Goal: Task Accomplishment & Management: Use online tool/utility

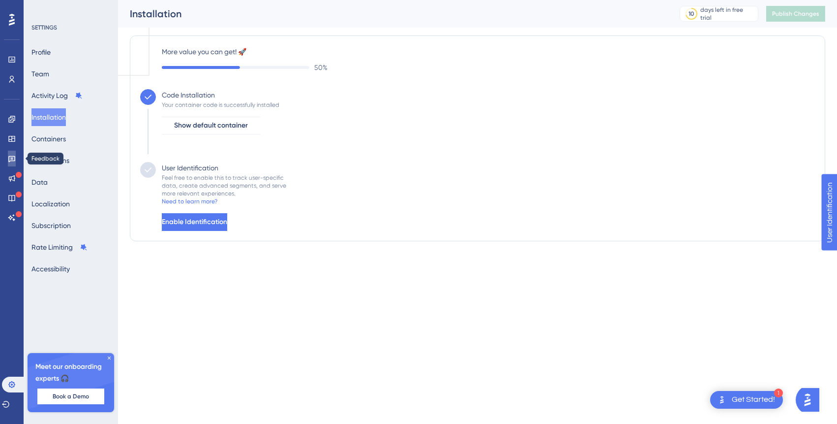
click at [13, 157] on icon at bounding box center [12, 158] width 8 height 8
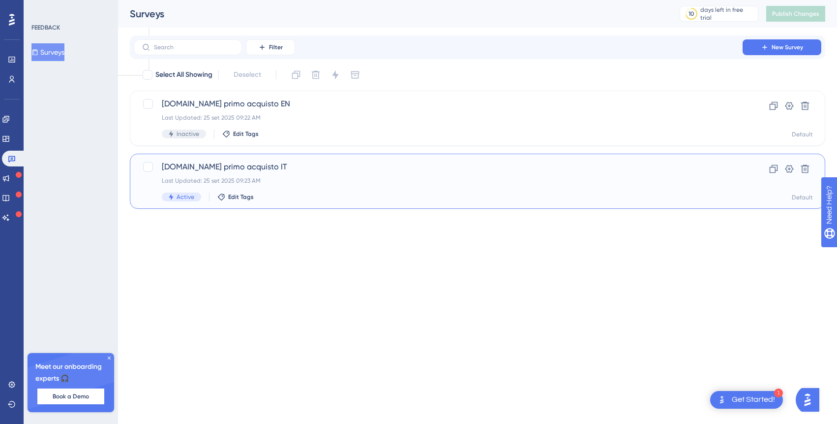
click at [272, 168] on span "[DOMAIN_NAME] primo acquisto IT" at bounding box center [438, 167] width 553 height 12
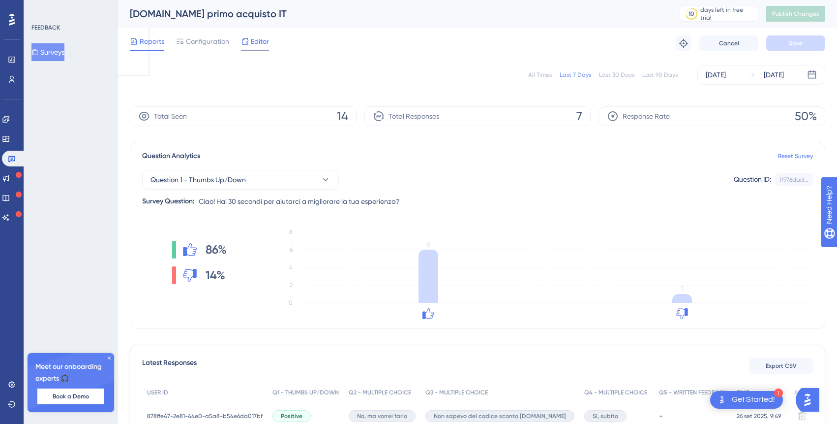
click at [259, 41] on span "Editor" at bounding box center [260, 41] width 18 height 12
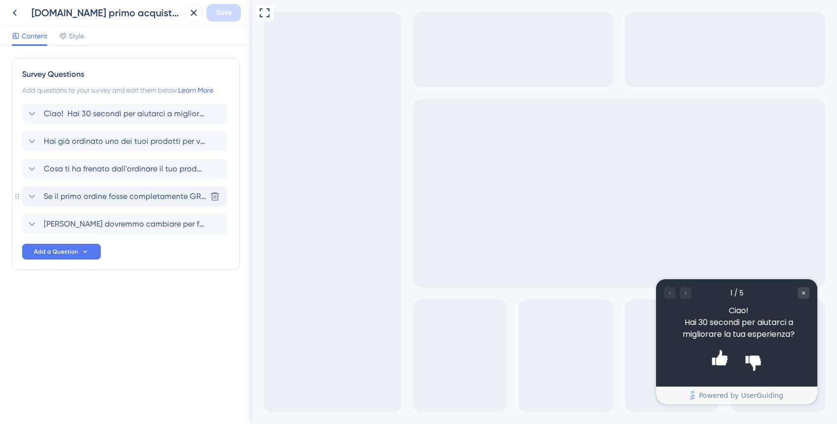
click at [145, 196] on span "Se il primo ordine fosse completamente GRATIS, lo faresti?" at bounding box center [125, 196] width 162 height 12
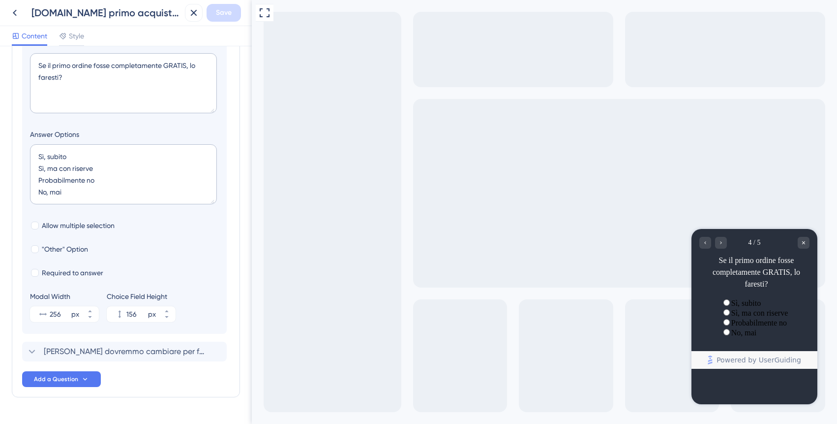
scroll to position [231, 0]
click at [74, 380] on span "Add a Question" at bounding box center [56, 380] width 44 height 8
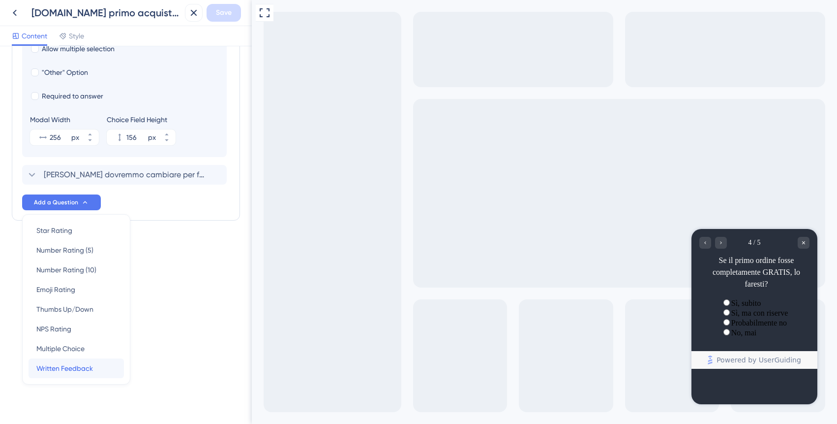
click at [94, 370] on div "Written Feedback Written Feedback" at bounding box center [76, 368] width 80 height 20
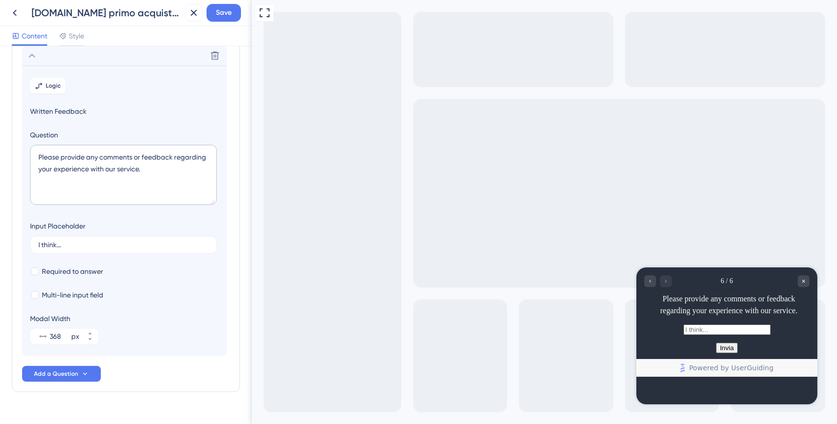
scroll to position [195, 0]
drag, startPoint x: 173, startPoint y: 176, endPoint x: 44, endPoint y: 135, distance: 134.7
click at [44, 135] on div "Question Please provide any comments or feedback regarding your experience with…" at bounding box center [124, 168] width 189 height 79
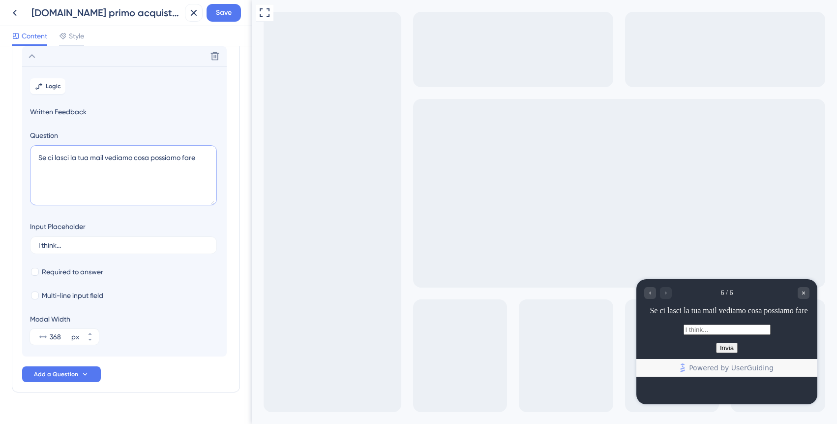
click at [90, 157] on textarea "Se ci lasci la tua mail vediamo cosa possiamo fare" at bounding box center [123, 175] width 187 height 60
click at [204, 158] on textarea "Se ci lasci la tua mail vediamo cosa possiamo fare" at bounding box center [123, 175] width 187 height 60
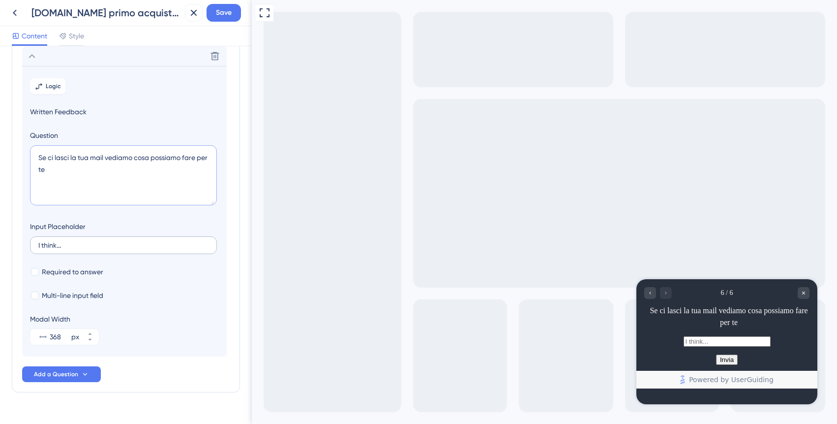
type textarea "Se ci lasci la tua mail vediamo cosa possiamo fare per te"
drag, startPoint x: 152, startPoint y: 246, endPoint x: 66, endPoint y: 230, distance: 87.1
click at [66, 230] on div "Input Placeholder I think..." at bounding box center [123, 236] width 187 height 33
drag, startPoint x: 70, startPoint y: 243, endPoint x: 9, endPoint y: 242, distance: 61.5
click at [9, 242] on div "Survey Questions Add questions to your survey and edit them below. Learn More C…" at bounding box center [126, 234] width 252 height 377
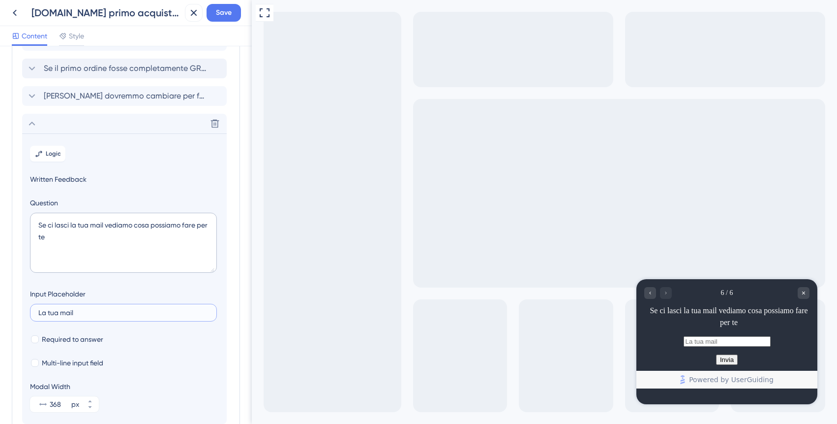
scroll to position [126, 0]
type input "La tua mail"
click at [52, 153] on span "Logic" at bounding box center [53, 155] width 15 height 8
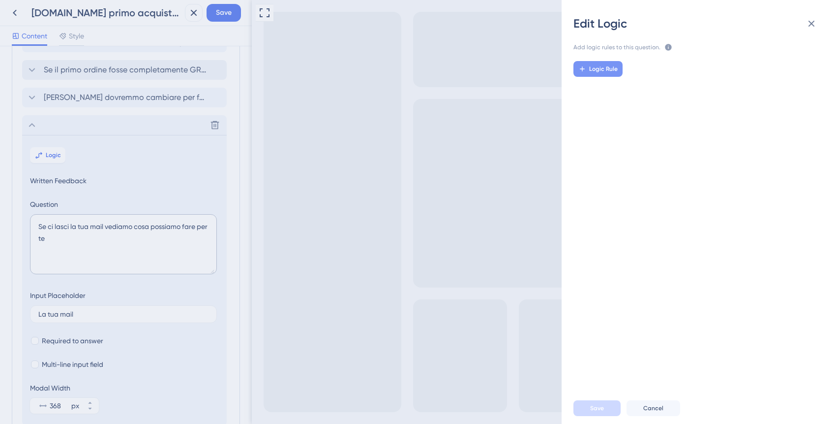
click at [601, 65] on span "Logic Rule" at bounding box center [603, 69] width 29 height 8
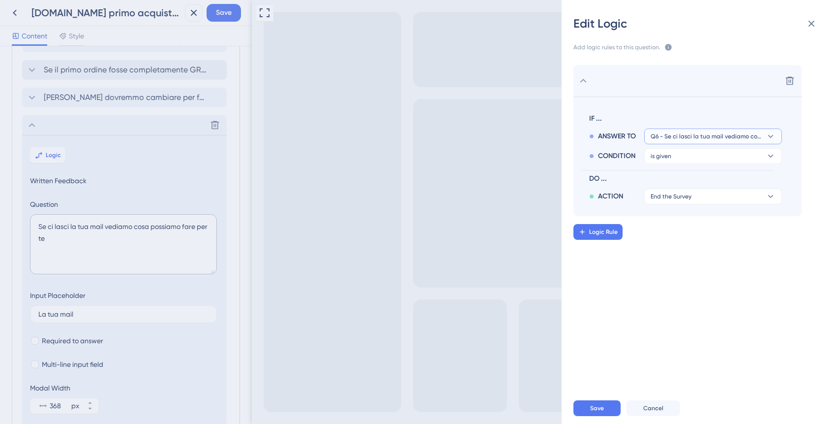
click at [677, 131] on button "Q6 - Se ci lasci la tua mail vediamo cosa possiamo fare per te" at bounding box center [714, 136] width 138 height 16
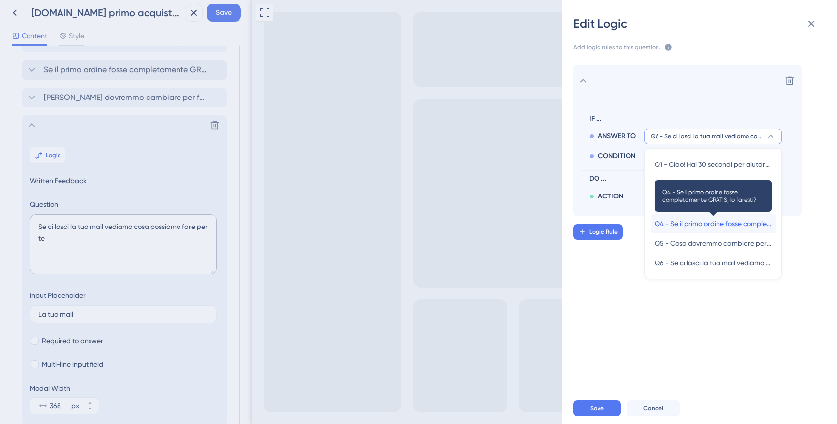
click at [687, 220] on span "Q4 - Se il primo ordine fosse completamente GRATIS, lo faresti?" at bounding box center [713, 223] width 117 height 12
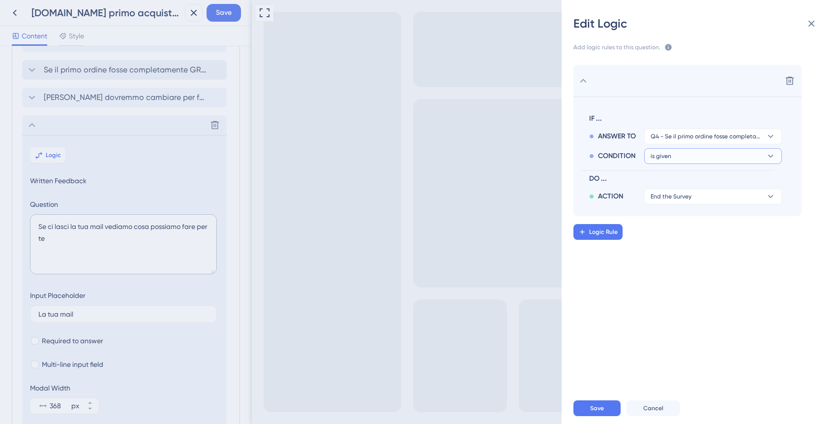
click at [683, 160] on button "is given" at bounding box center [714, 156] width 138 height 16
click at [676, 221] on div "has has" at bounding box center [713, 224] width 117 height 20
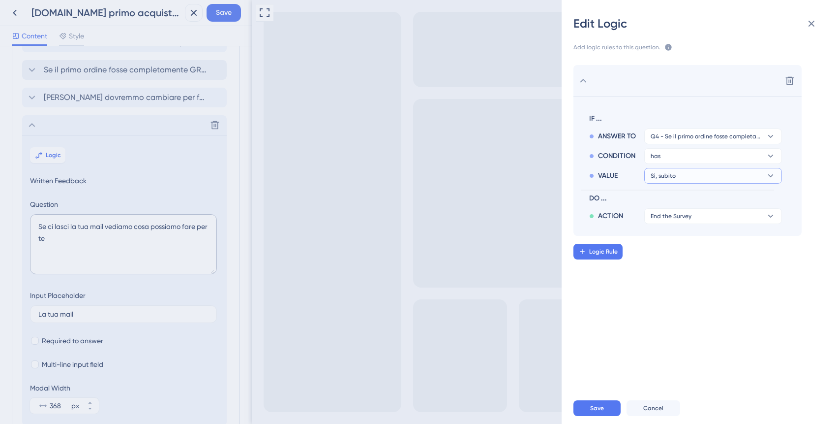
click at [685, 179] on button "Sì, subito" at bounding box center [714, 176] width 138 height 16
click at [684, 215] on span "End the Survey" at bounding box center [671, 216] width 41 height 8
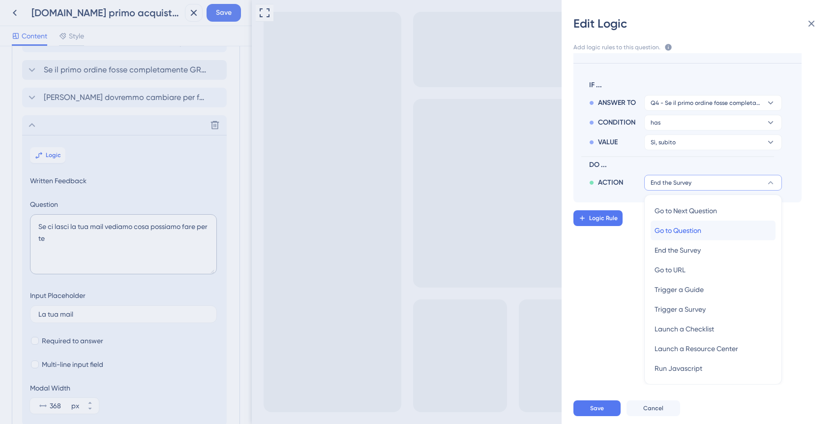
click at [690, 229] on span "Go to Question" at bounding box center [678, 230] width 47 height 12
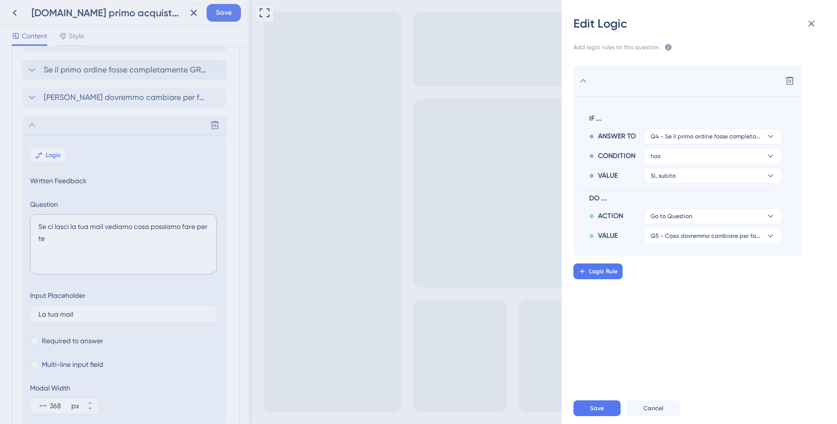
scroll to position [0, 0]
click at [692, 238] on span "Q5 - Cosa dovremmo cambiare per farti sentire confident nell'ordinare?" at bounding box center [706, 236] width 111 height 8
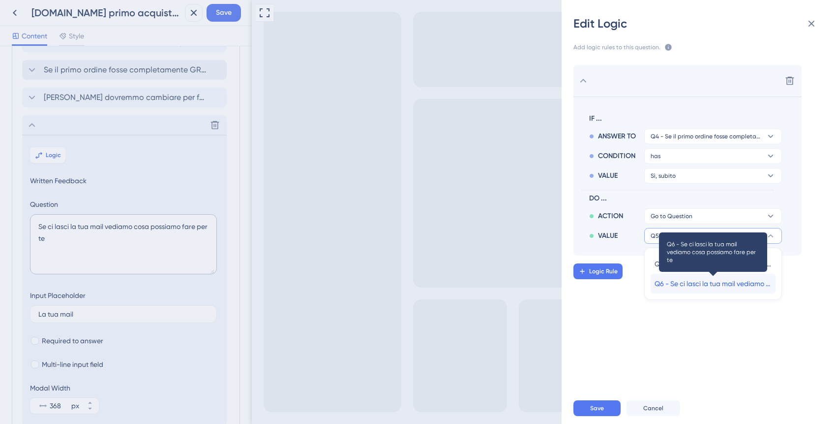
click at [693, 283] on span "Q6 - Se ci lasci la tua mail vediamo cosa possiamo fare per te" at bounding box center [713, 283] width 117 height 12
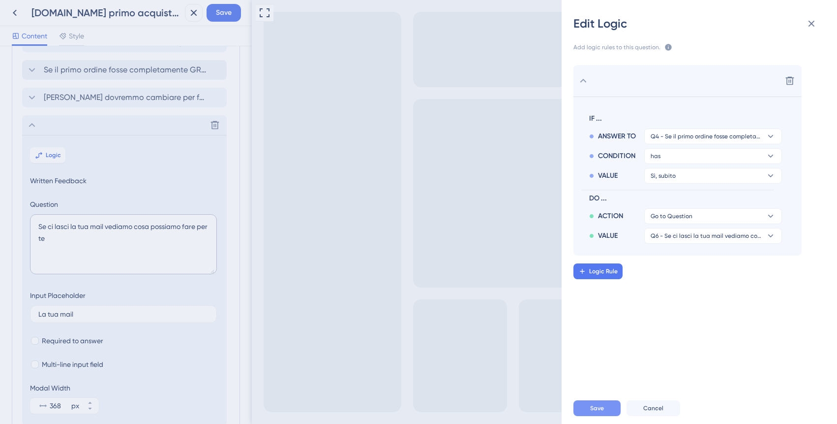
click at [602, 404] on span "Save" at bounding box center [597, 408] width 14 height 8
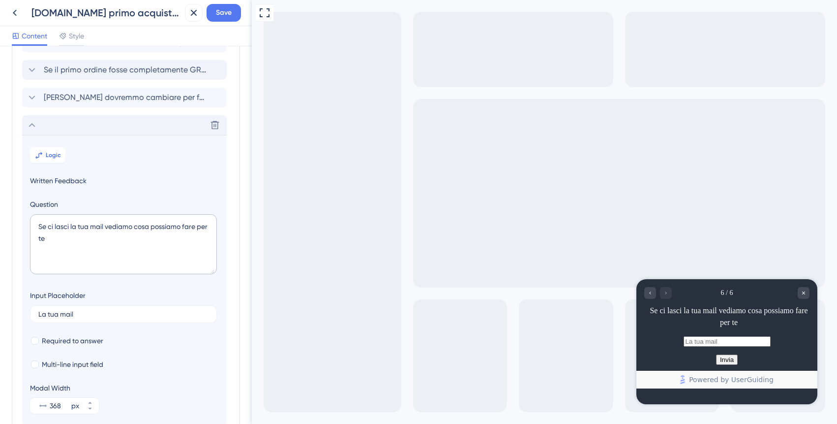
click at [31, 122] on icon at bounding box center [32, 125] width 12 height 12
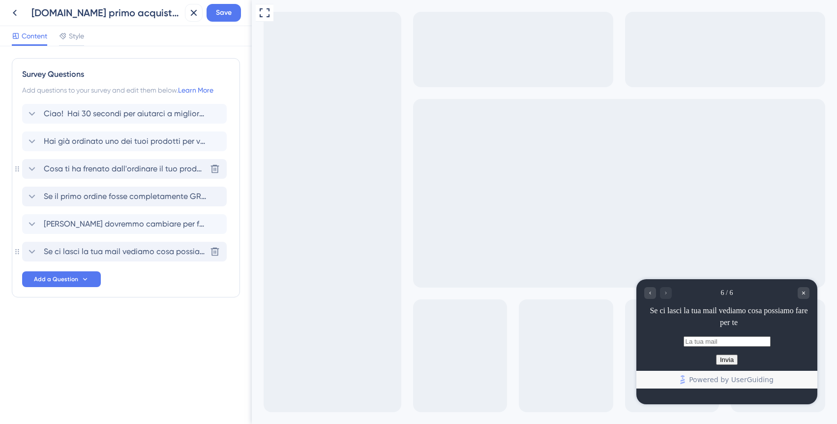
click at [112, 165] on span "Cosa ti ha frenato dall'ordinare il tuo prodotto finora?" at bounding box center [125, 169] width 162 height 12
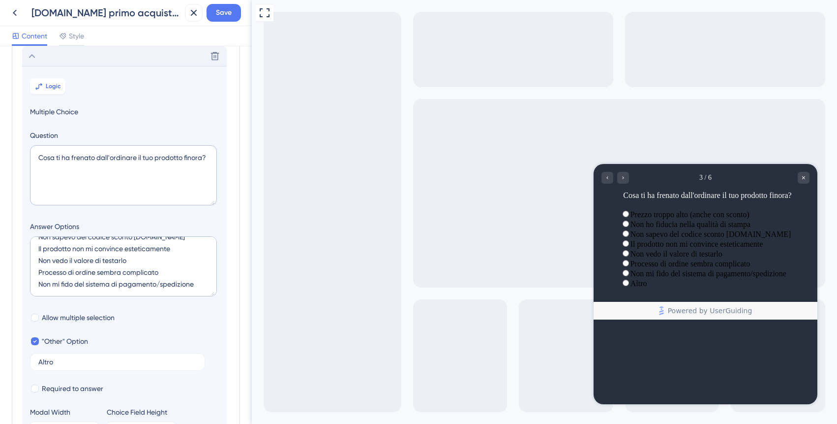
scroll to position [308, 0]
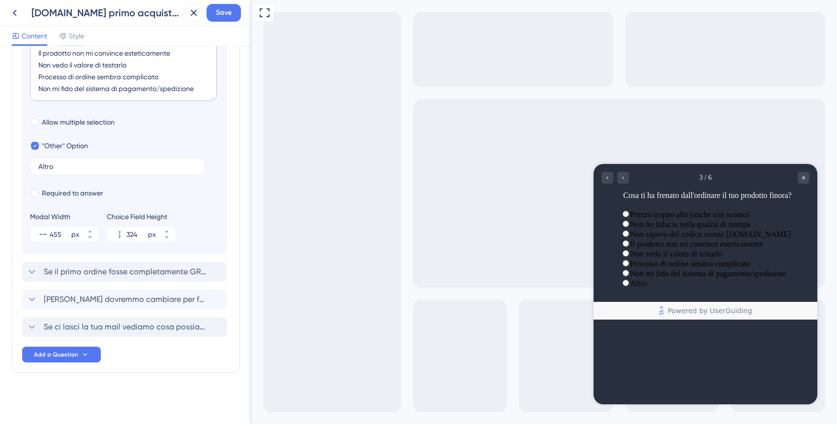
click at [99, 377] on div "Survey Questions Add questions to your survey and edit them below. Learn More C…" at bounding box center [126, 81] width 228 height 662
click at [159, 327] on span "Se ci lasci la tua mail vediamo cosa possiamo fare per te" at bounding box center [125, 327] width 162 height 12
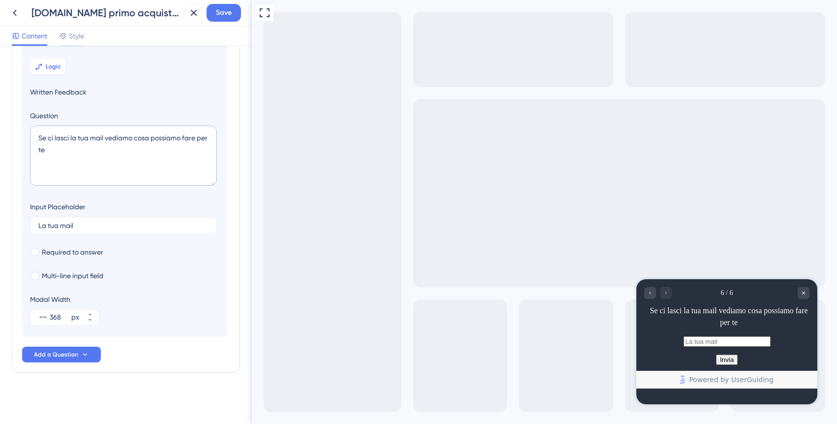
scroll to position [195, 0]
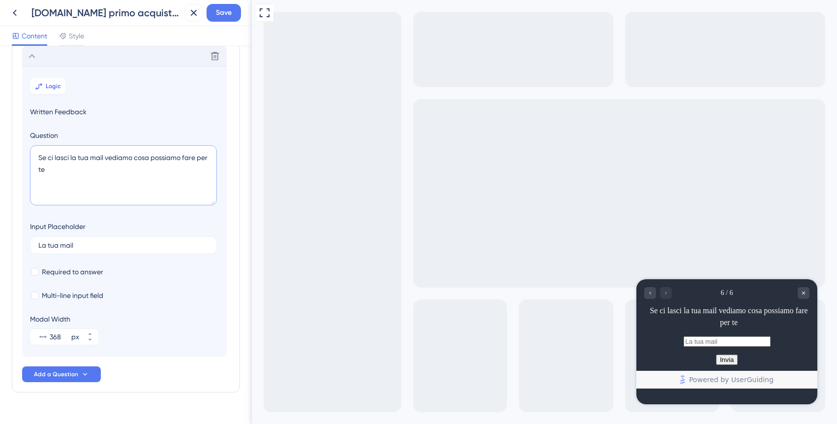
drag, startPoint x: 113, startPoint y: 178, endPoint x: 18, endPoint y: 132, distance: 105.4
click at [18, 132] on div "Survey Questions Add questions to your survey and edit them below. Learn More C…" at bounding box center [126, 127] width 228 height 529
click at [192, 11] on icon at bounding box center [194, 13] width 6 height 6
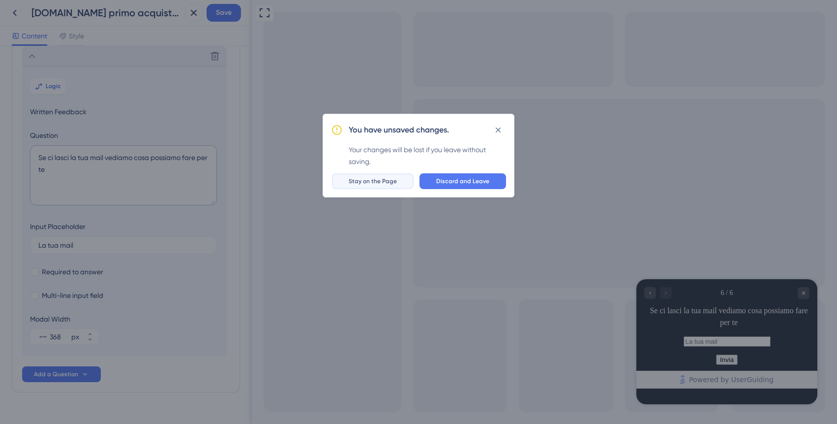
drag, startPoint x: 394, startPoint y: 180, endPoint x: 142, endPoint y: 180, distance: 251.9
click at [394, 180] on span "Stay on the Page" at bounding box center [373, 181] width 48 height 8
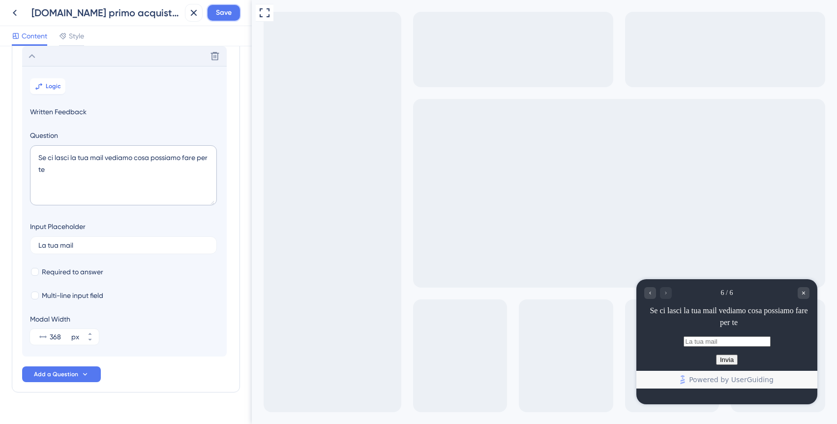
click at [221, 11] on span "Save" at bounding box center [224, 13] width 16 height 12
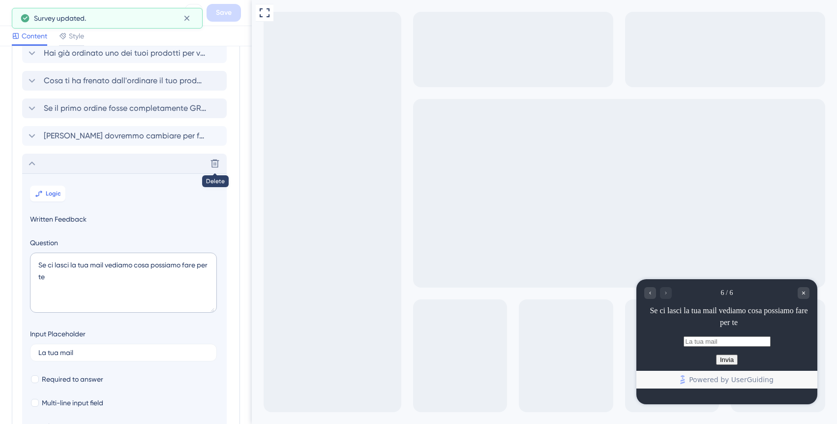
scroll to position [10, 0]
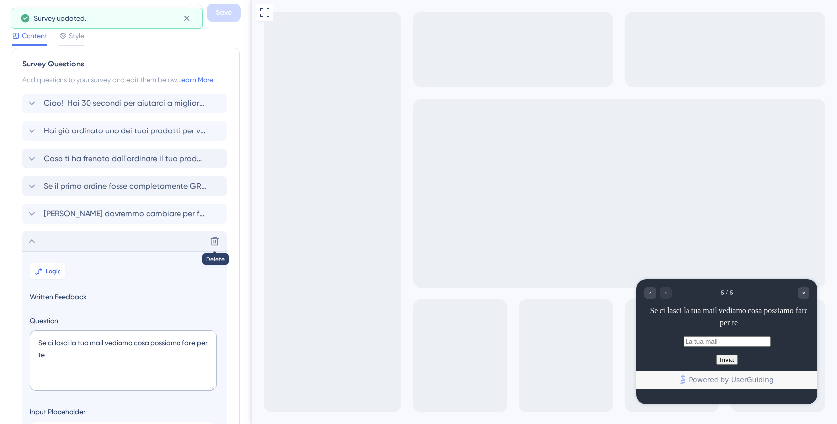
click at [32, 237] on icon at bounding box center [32, 241] width 12 height 12
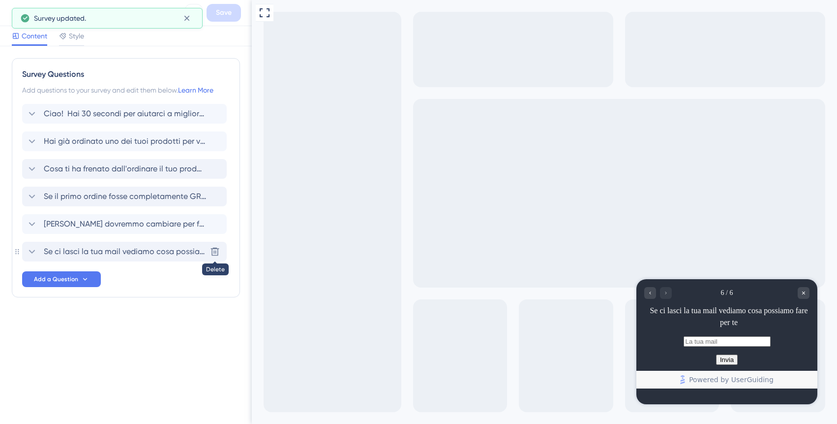
scroll to position [0, 0]
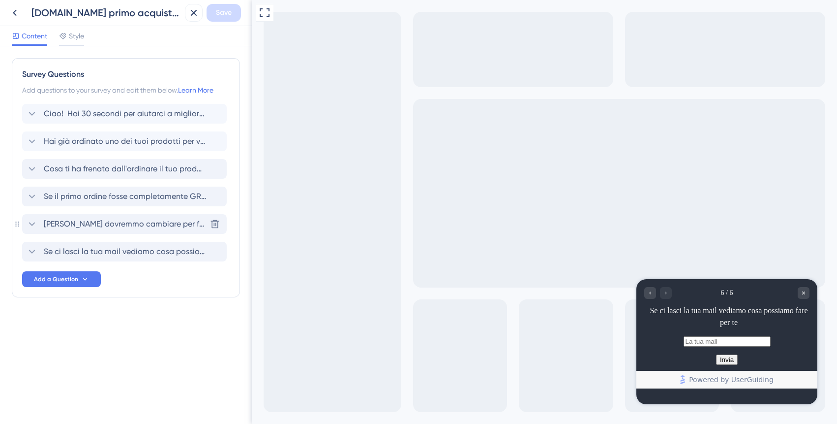
click at [78, 224] on span "[PERSON_NAME] dovremmo cambiare per farti sentire confident nell'ordinare?" at bounding box center [125, 224] width 162 height 12
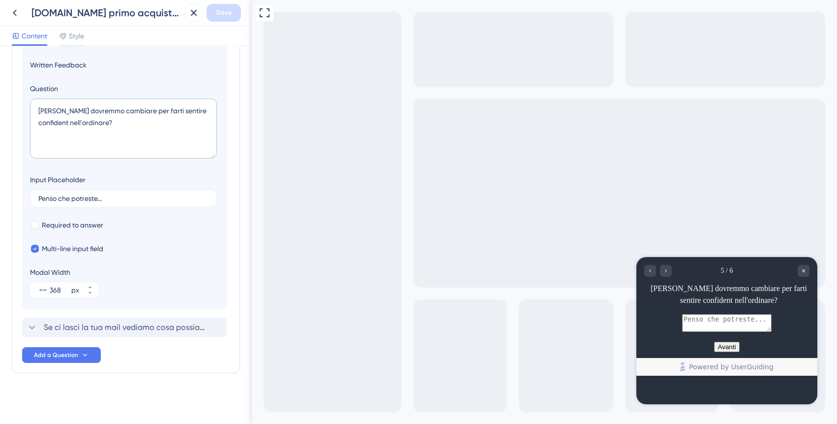
scroll to position [214, 0]
click at [78, 323] on span "Se ci lasci la tua mail vediamo cosa possiamo fare per te" at bounding box center [125, 328] width 162 height 12
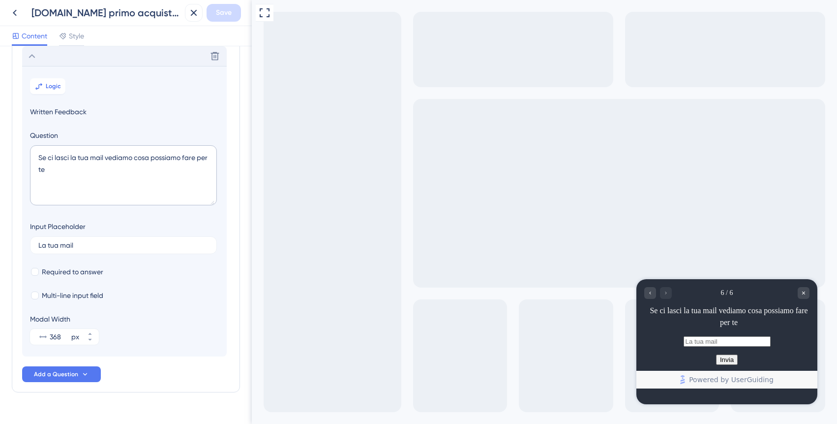
scroll to position [195, 0]
click at [47, 87] on span "Logic" at bounding box center [53, 86] width 15 height 8
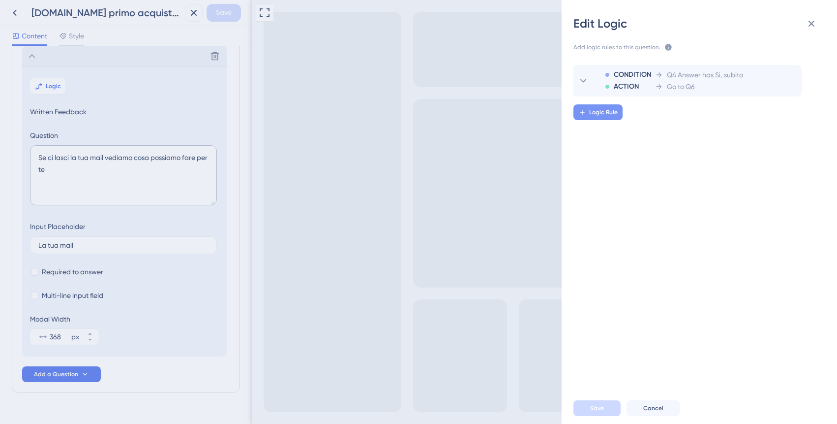
click at [589, 111] on button "Logic Rule" at bounding box center [598, 112] width 49 height 16
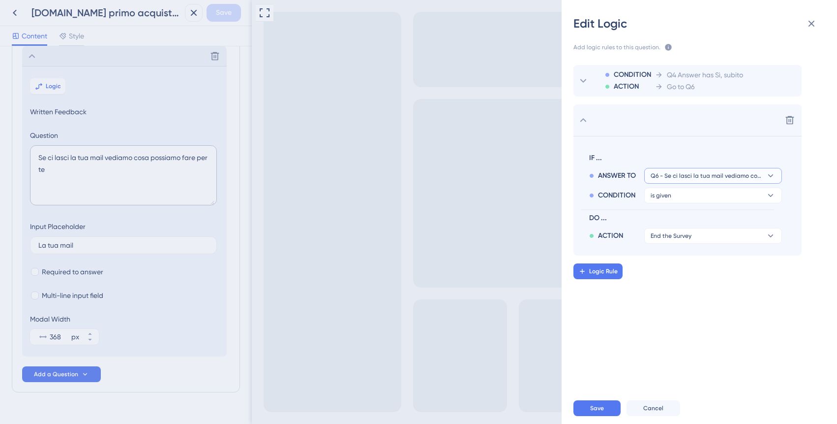
click at [705, 176] on span "Q6 - Se ci lasci la tua mail vediamo cosa possiamo fare per te" at bounding box center [706, 176] width 111 height 8
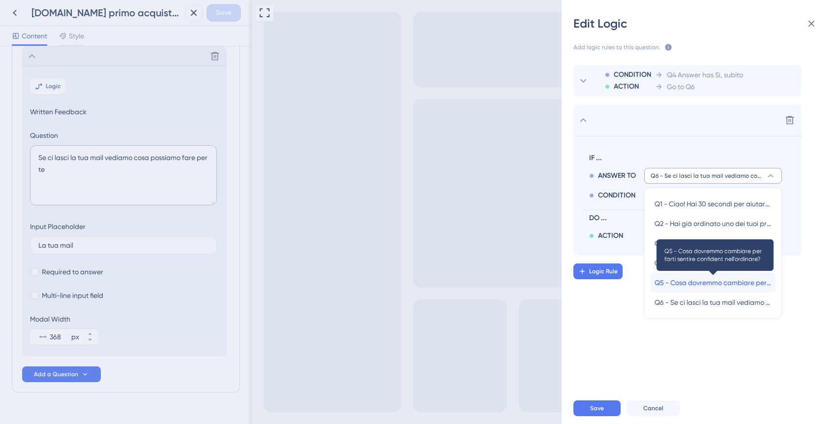
click at [700, 286] on span "Q5 - Cosa dovremmo cambiare per farti sentire confident nell'ordinare?" at bounding box center [713, 283] width 117 height 12
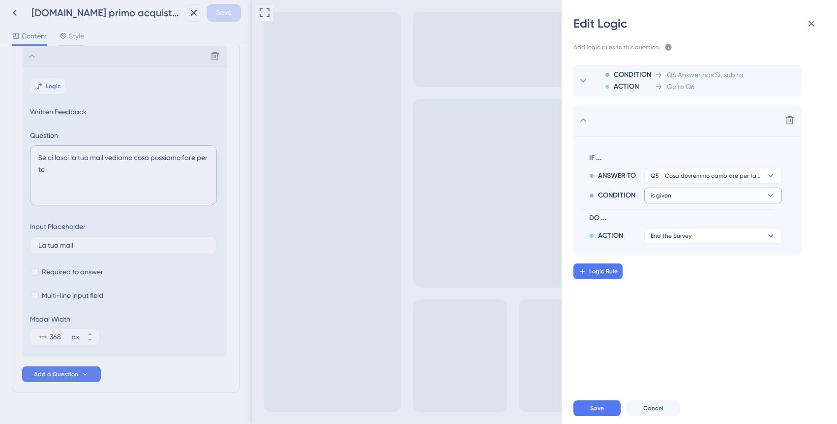
click at [697, 194] on button "is given" at bounding box center [714, 195] width 138 height 16
click at [669, 222] on span "is given" at bounding box center [666, 223] width 23 height 12
click at [680, 236] on span "End the Survey" at bounding box center [671, 236] width 41 height 8
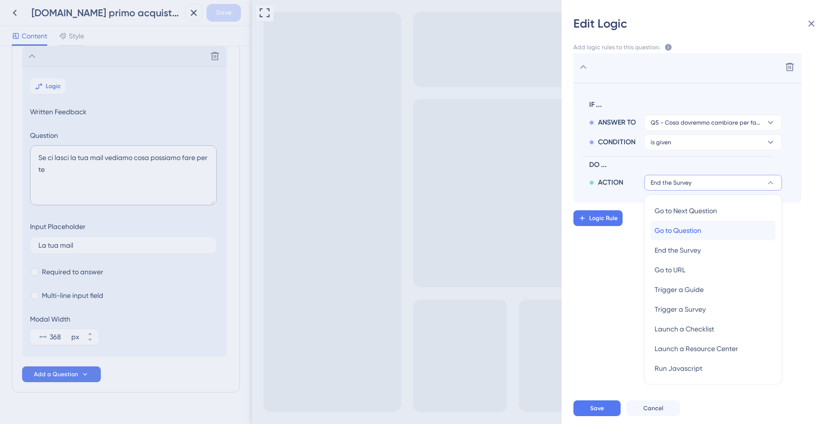
click at [687, 234] on span "Go to Question" at bounding box center [678, 230] width 47 height 12
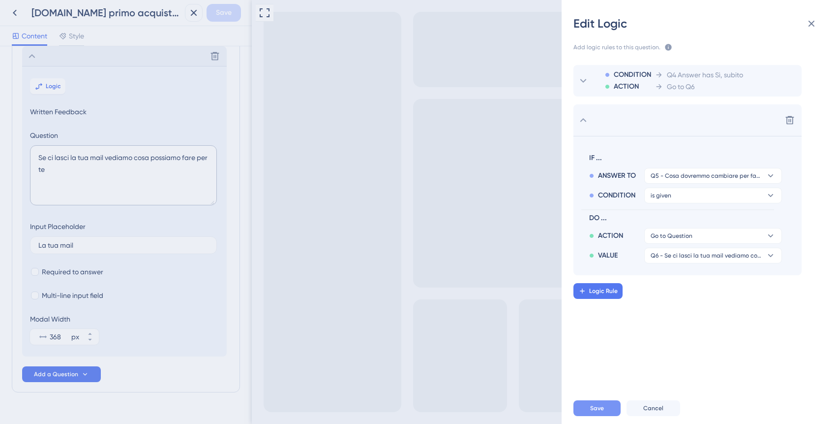
click at [605, 405] on button "Save" at bounding box center [597, 408] width 47 height 16
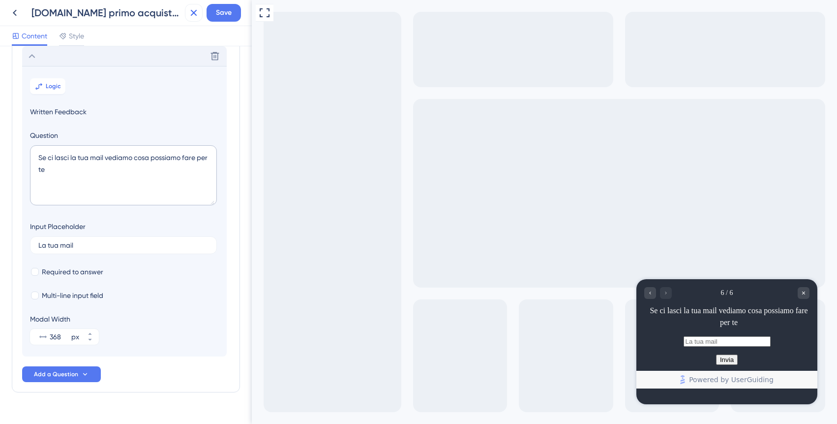
click at [192, 13] on icon at bounding box center [194, 13] width 12 height 12
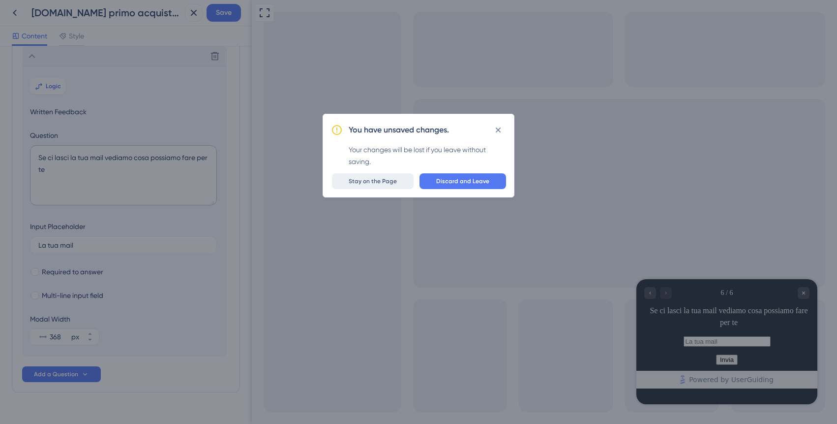
click at [386, 178] on span "Stay on the Page" at bounding box center [373, 181] width 48 height 8
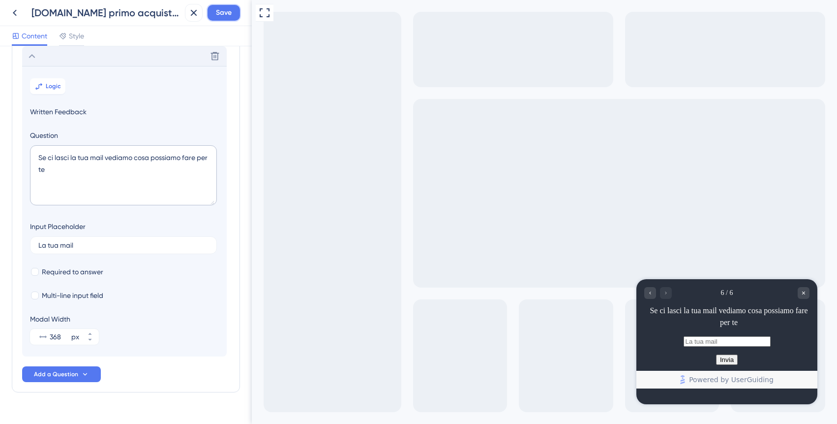
click at [228, 16] on span "Save" at bounding box center [224, 13] width 16 height 12
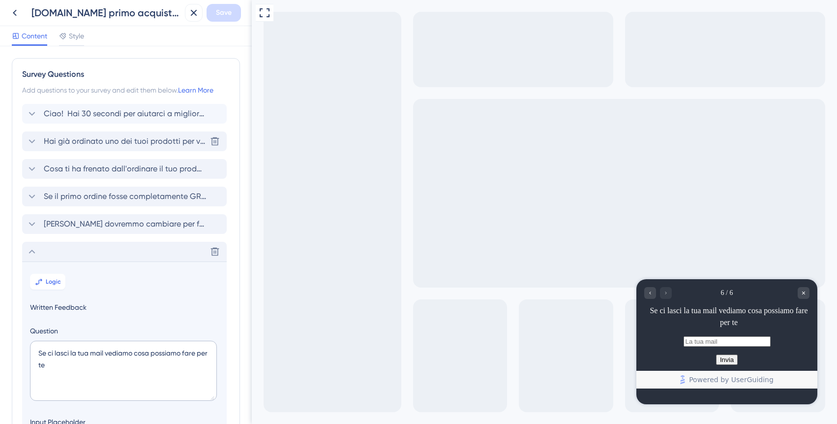
click at [140, 147] on div "Hai già ordinato uno dei tuoi prodotti per vedere come viene? [GEOGRAPHIC_DATA]" at bounding box center [124, 141] width 205 height 20
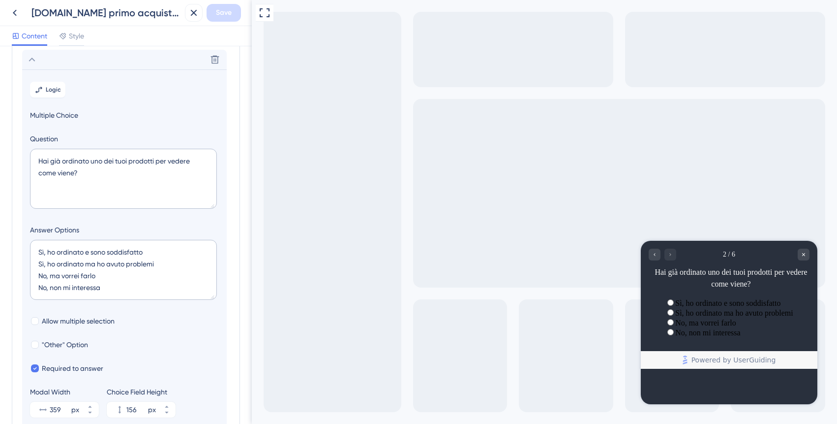
scroll to position [85, 0]
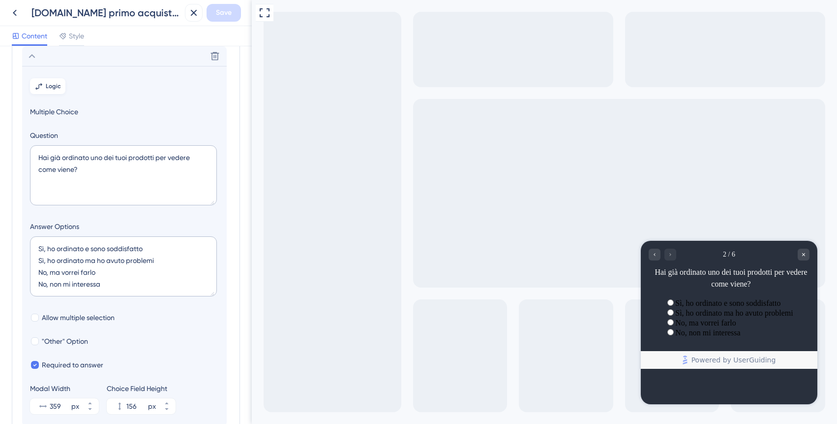
click at [55, 90] on button "Logic" at bounding box center [47, 86] width 35 height 16
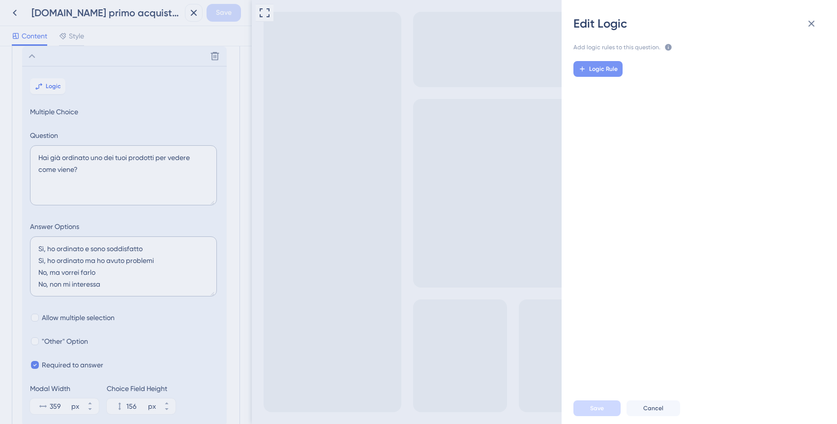
click at [595, 70] on span "Logic Rule" at bounding box center [603, 69] width 29 height 8
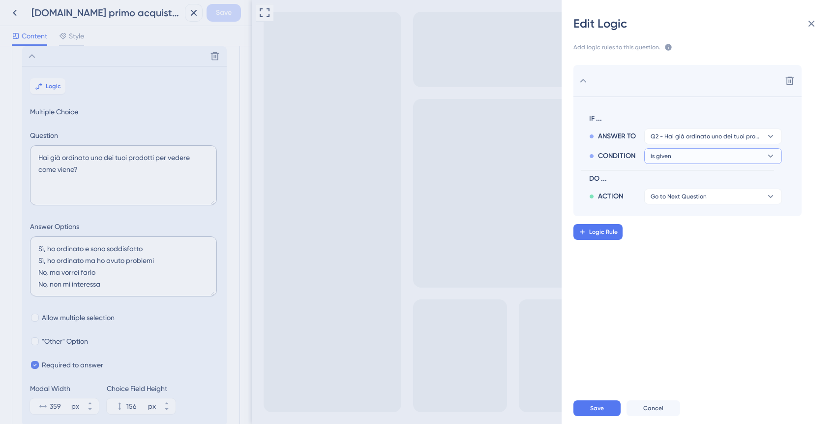
click at [688, 157] on button "is given" at bounding box center [714, 156] width 138 height 16
click at [681, 227] on div "has has" at bounding box center [713, 224] width 117 height 20
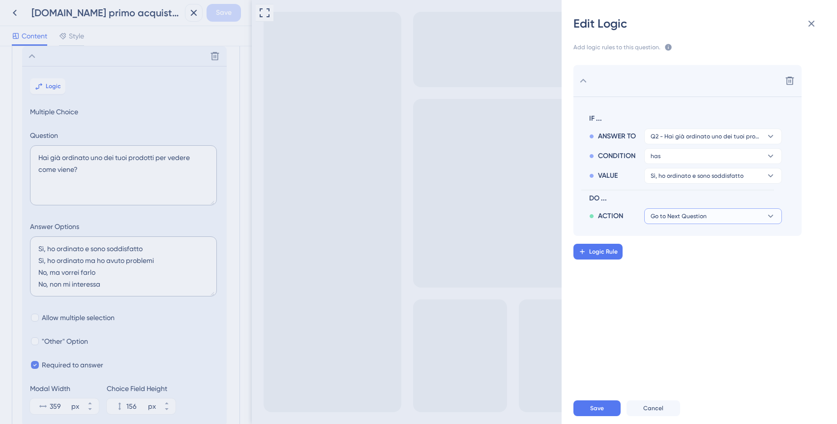
click at [716, 218] on button "Go to Next Question" at bounding box center [714, 216] width 138 height 16
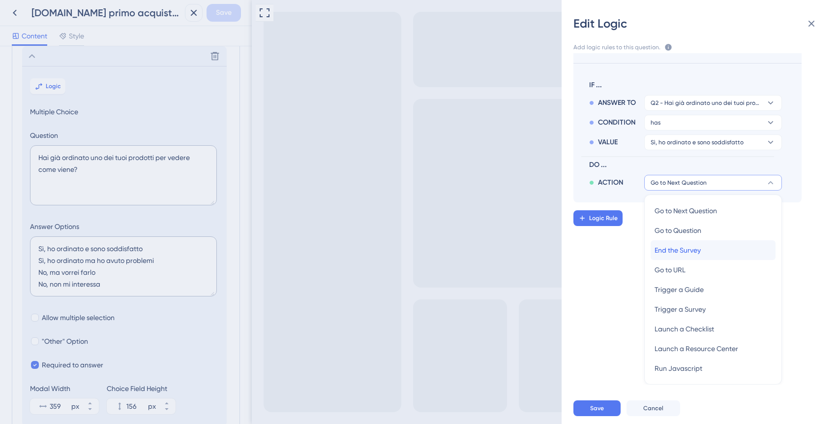
click at [692, 250] on span "End the Survey" at bounding box center [678, 250] width 46 height 12
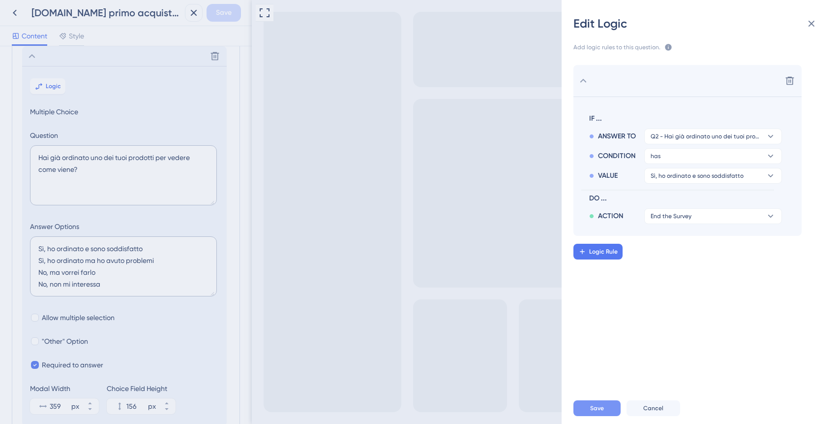
click at [602, 406] on span "Save" at bounding box center [597, 408] width 14 height 8
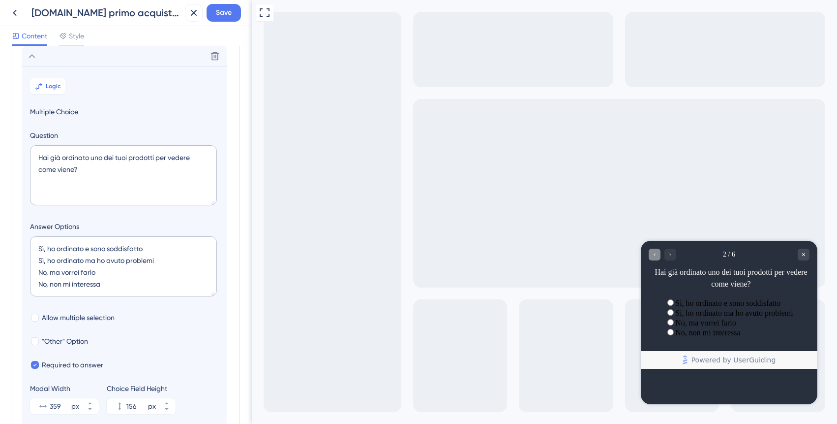
click at [653, 259] on div "Go to Question 1" at bounding box center [655, 254] width 12 height 12
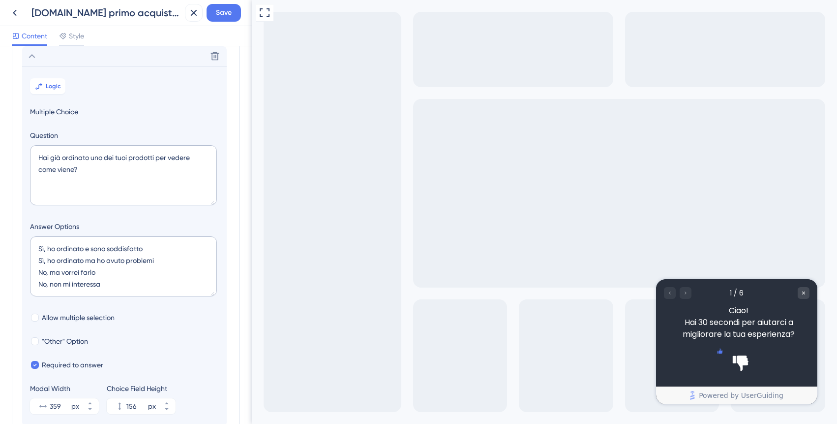
click at [723, 353] on icon "Rate thumbs up" at bounding box center [720, 350] width 5 height 5
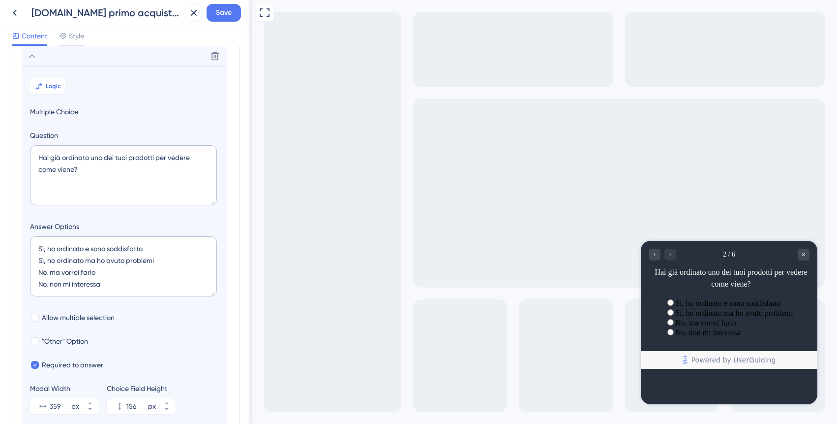
click at [703, 301] on label "Sì, ho ordinato e sono soddisfatto" at bounding box center [728, 303] width 105 height 8
click at [723, 304] on label "Sì, ho ordinato e sono soddisfatto" at bounding box center [728, 303] width 105 height 8
click at [221, 15] on span "Save" at bounding box center [224, 13] width 16 height 12
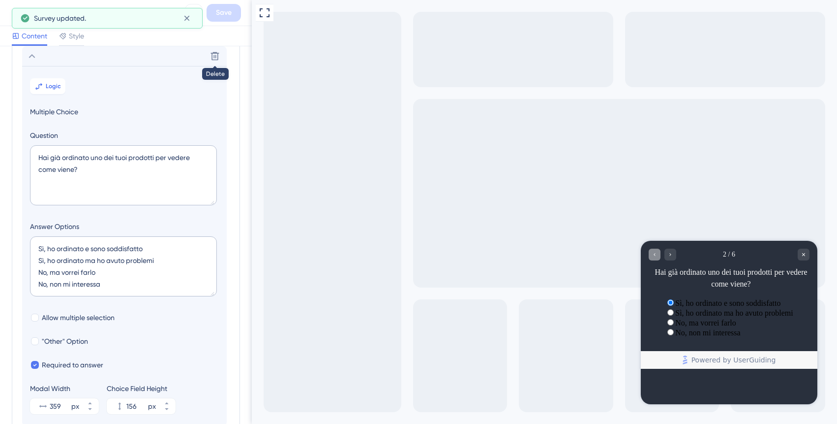
click at [653, 251] on icon "Go to Question 1" at bounding box center [655, 254] width 6 height 6
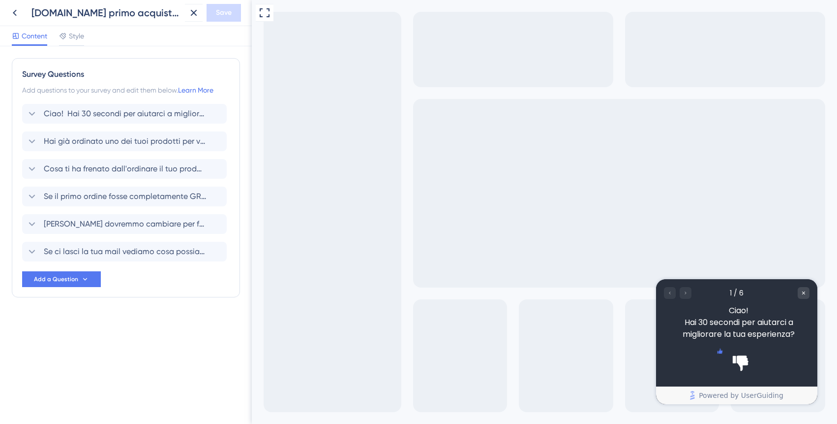
click at [719, 353] on icon "Rate thumbs up" at bounding box center [720, 350] width 5 height 5
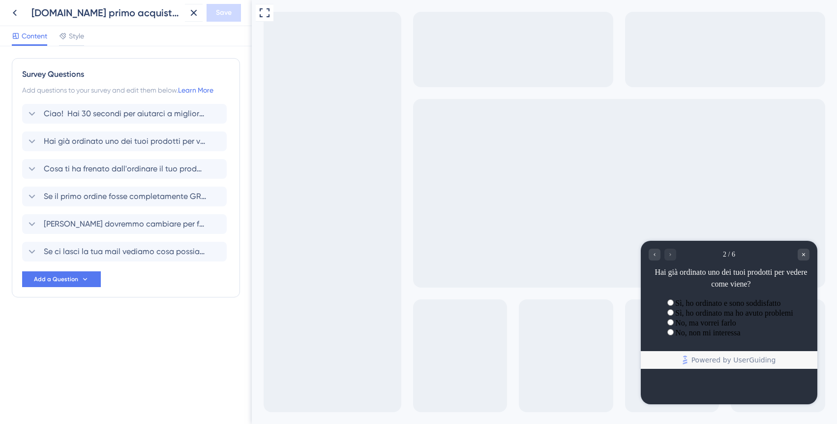
click at [712, 307] on label "Sì, ho ordinato e sono soddisfatto" at bounding box center [728, 303] width 105 height 8
click at [700, 317] on label "Sì, ho ordinato ma ho avuto problemi" at bounding box center [735, 312] width 118 height 8
click at [699, 327] on label "No, ma vorrei farlo" at bounding box center [706, 322] width 61 height 8
click at [699, 337] on div "No, non mi interessa" at bounding box center [729, 332] width 128 height 10
click at [113, 336] on div "Survey Questions Add questions to your survey and edit them below. Learn More C…" at bounding box center [126, 197] width 228 height 278
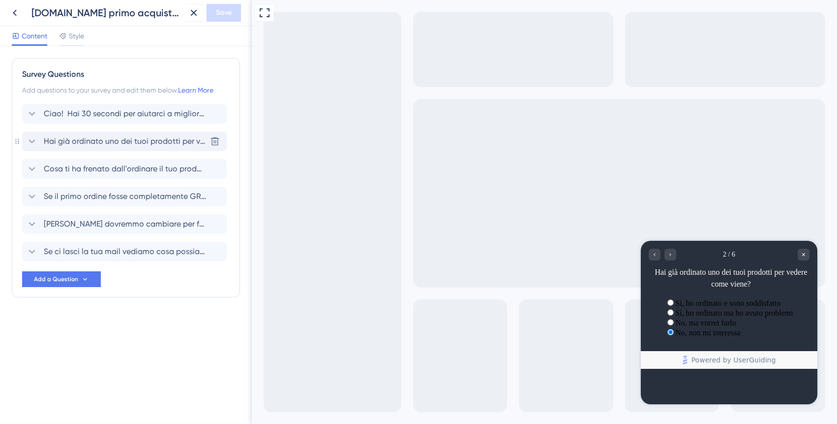
click at [90, 140] on span "Hai già ordinato uno dei tuoi prodotti per vedere come viene?" at bounding box center [125, 141] width 162 height 12
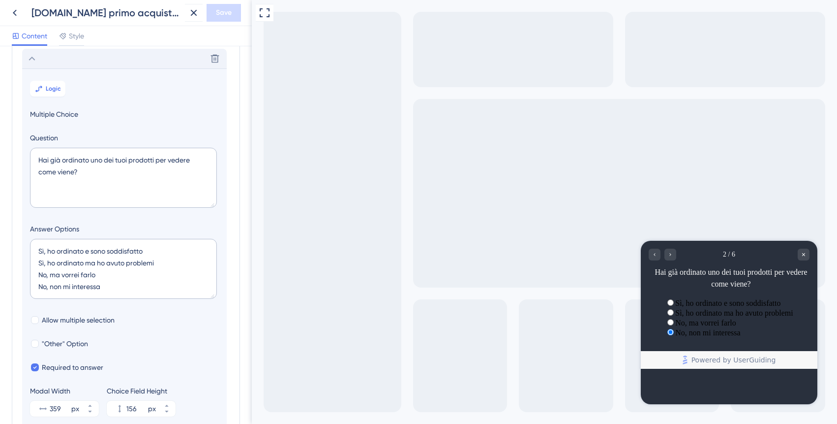
scroll to position [85, 0]
click at [57, 82] on button "Logic" at bounding box center [47, 86] width 35 height 16
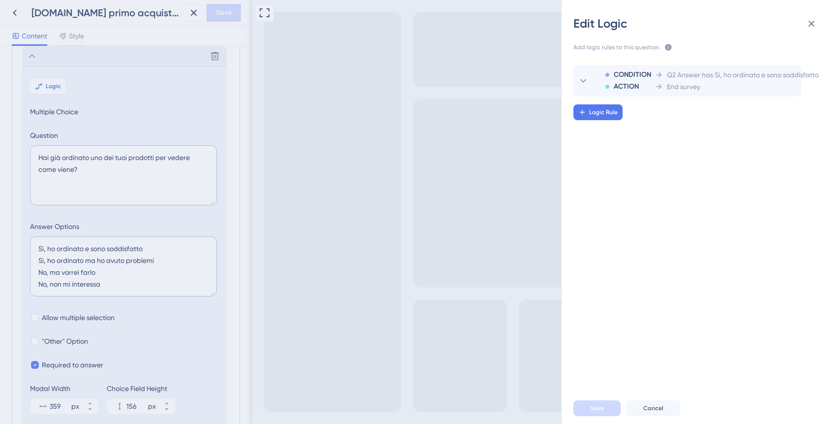
click at [505, 249] on div "Edit Logic Add logic rules to this question. The rules will apply after this qu…" at bounding box center [418, 212] width 837 height 424
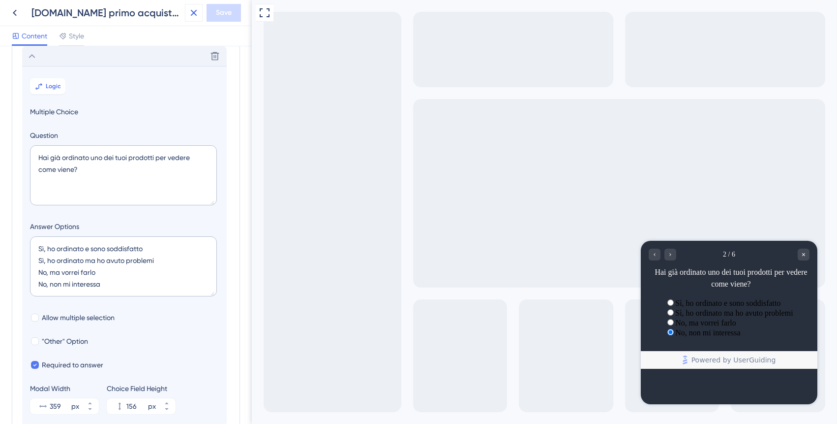
click at [195, 11] on icon at bounding box center [194, 13] width 6 height 6
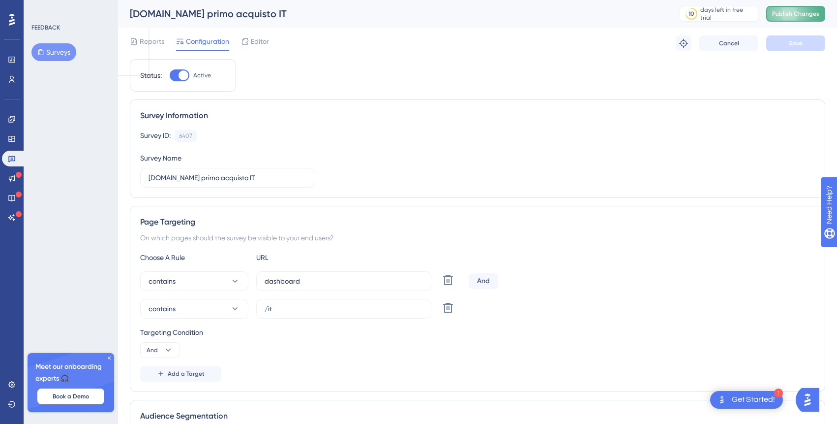
click at [801, 17] on span "Publish Changes" at bounding box center [795, 14] width 47 height 8
click at [253, 38] on span "Editor" at bounding box center [260, 41] width 18 height 12
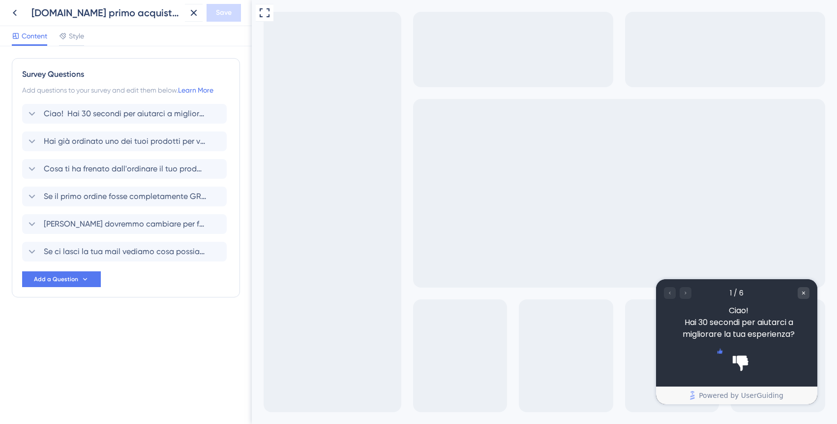
click at [718, 353] on icon "Rate thumbs up" at bounding box center [720, 350] width 5 height 5
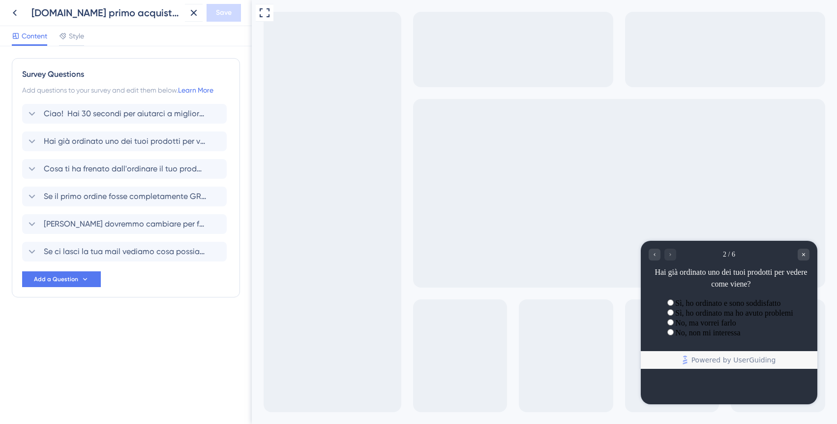
click at [706, 307] on label "Sì, ho ordinato e sono soddisfatto" at bounding box center [728, 303] width 105 height 8
click at [708, 317] on label "Sì, ho ordinato ma ho avuto problemi" at bounding box center [735, 312] width 118 height 8
click at [710, 327] on label "No, ma vorrei farlo" at bounding box center [706, 322] width 61 height 8
click at [715, 337] on label "No, non mi interessa" at bounding box center [708, 332] width 65 height 8
click at [710, 327] on label "No, ma vorrei farlo" at bounding box center [706, 322] width 61 height 8
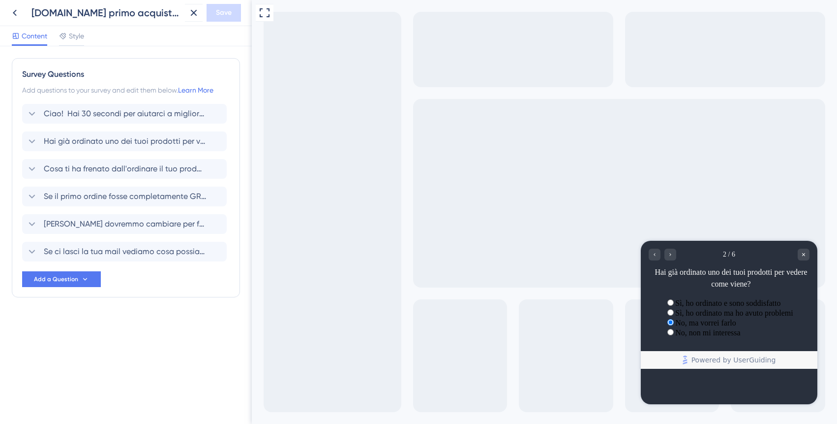
click at [710, 317] on label "Sì, ho ordinato ma ho avuto problemi" at bounding box center [735, 312] width 118 height 8
click at [174, 135] on span "Hai già ordinato uno dei tuoi prodotti per vedere come viene?" at bounding box center [125, 141] width 162 height 12
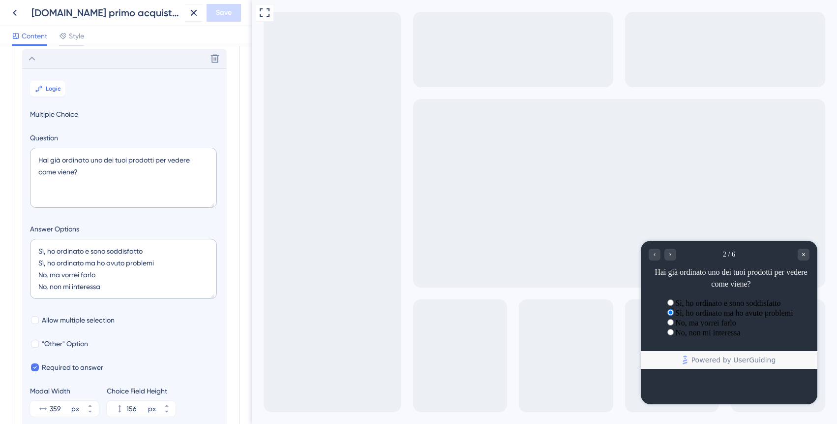
scroll to position [85, 0]
click at [52, 82] on span "Logic" at bounding box center [53, 86] width 15 height 8
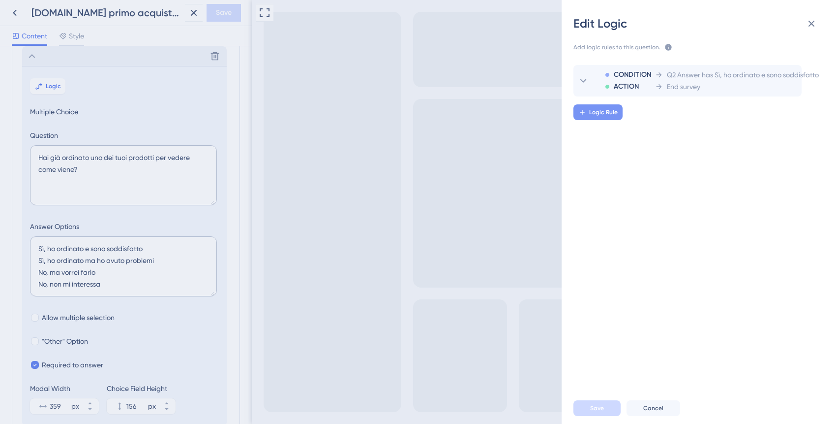
click at [601, 112] on span "Logic Rule" at bounding box center [603, 112] width 29 height 8
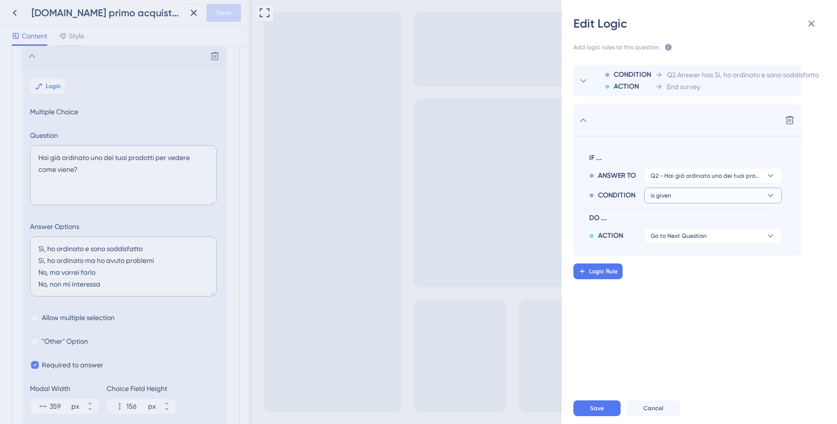
click at [675, 198] on button "is given" at bounding box center [714, 195] width 138 height 16
click at [676, 287] on span "has not" at bounding box center [666, 283] width 23 height 12
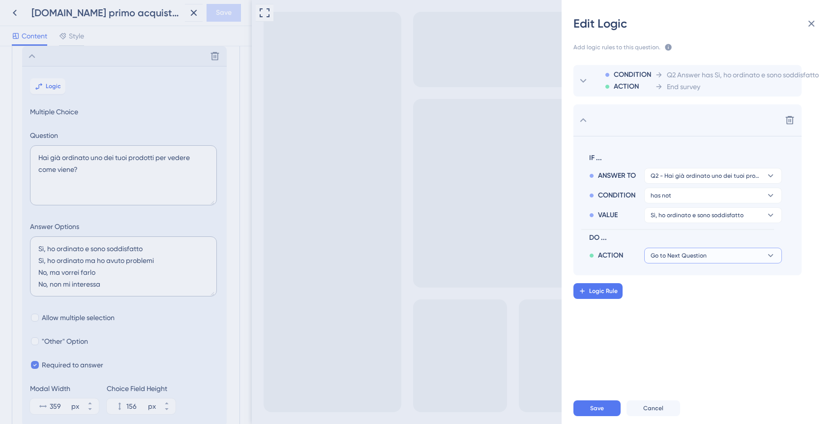
click at [694, 256] on span "Go to Next Question" at bounding box center [679, 255] width 56 height 8
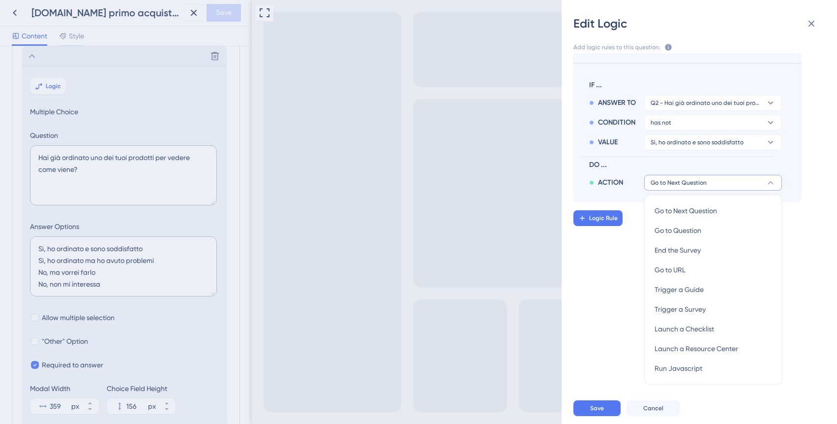
click at [600, 285] on div "CONDITION ACTION Q2 Answer has Sì, ho ordinato e sono soddisfatto End survey De…" at bounding box center [703, 218] width 291 height 331
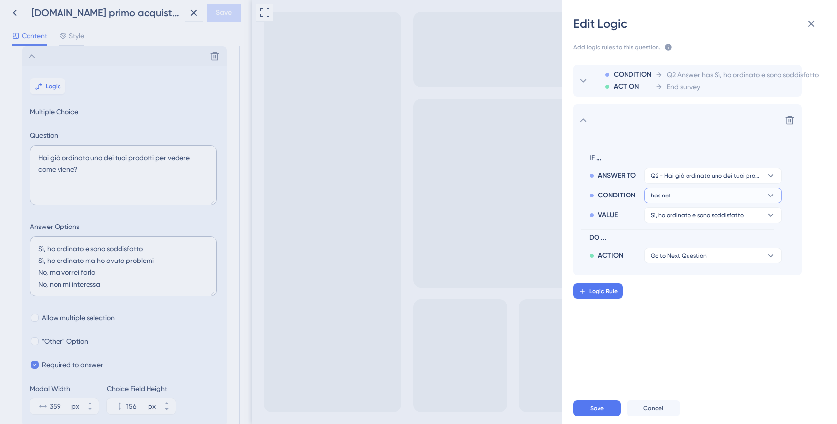
click at [677, 197] on button "has not" at bounding box center [714, 195] width 138 height 16
click at [673, 265] on div "has has" at bounding box center [713, 263] width 117 height 20
click at [684, 255] on span "Go to Next Question" at bounding box center [679, 255] width 56 height 8
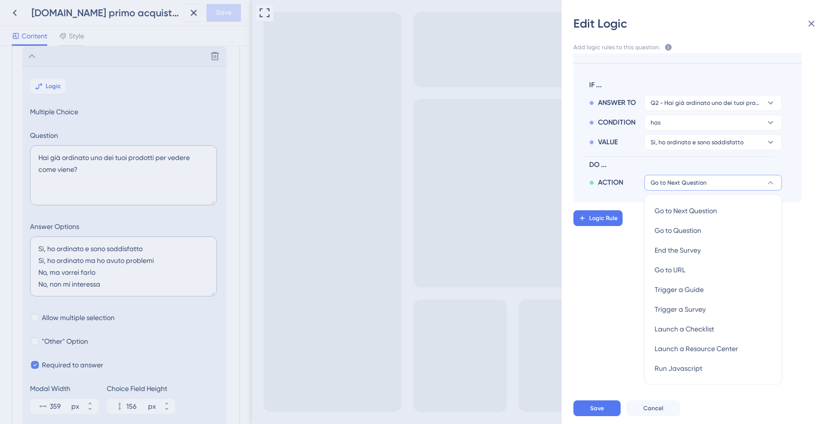
click at [680, 154] on div "IF ... ANSWER TO Q2 - Hai già ordinato uno dei tuoi prodotti per vedere come vi…" at bounding box center [678, 132] width 193 height 115
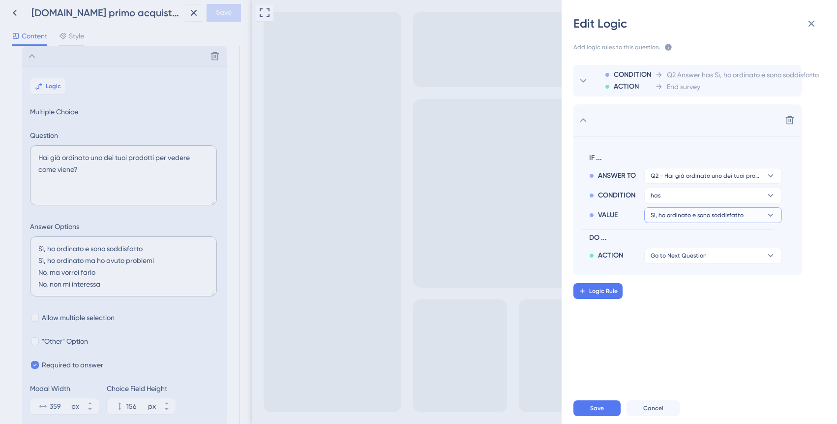
click at [685, 215] on span "Sì, ho ordinato e sono soddisfatto" at bounding box center [697, 215] width 93 height 8
click at [686, 280] on span "No, ma vorrei farlo" at bounding box center [683, 283] width 57 height 12
click at [684, 253] on span "Go to Next Question" at bounding box center [679, 255] width 56 height 8
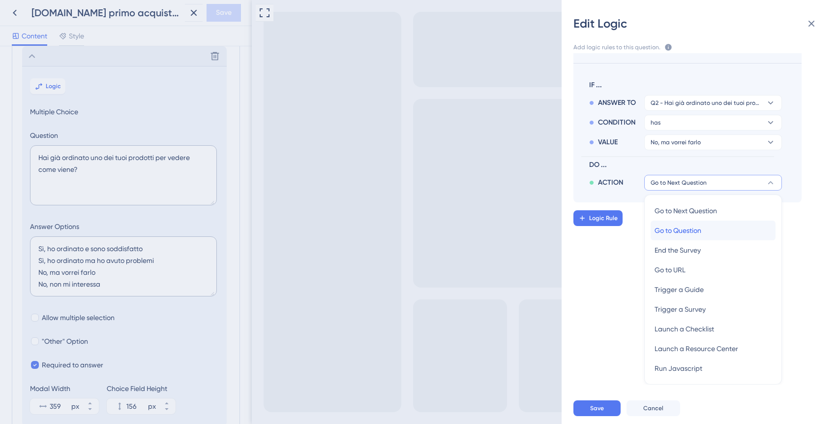
click at [683, 231] on span "Go to Question" at bounding box center [678, 230] width 47 height 12
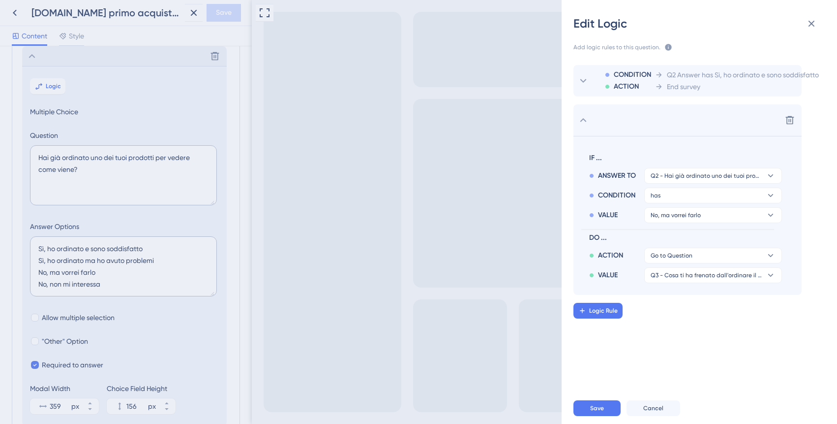
scroll to position [0, 0]
click at [597, 410] on span "Save" at bounding box center [597, 408] width 14 height 8
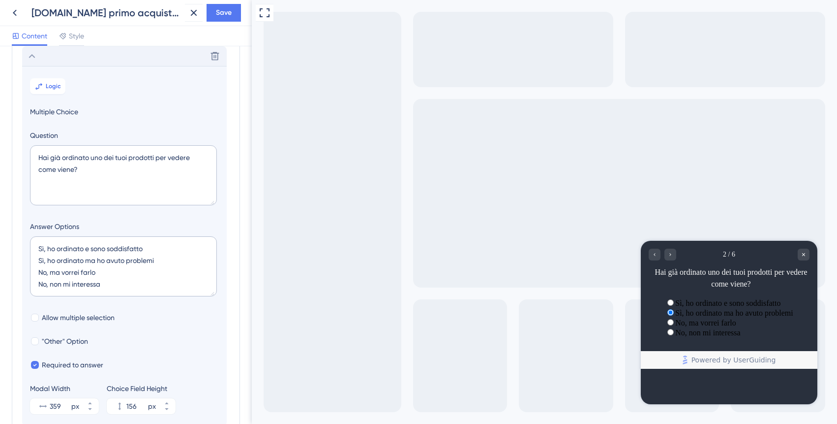
click at [676, 303] on label "Sì, ho ordinato e sono soddisfatto" at bounding box center [728, 303] width 105 height 8
click at [681, 317] on div "Sì, ho ordinato ma ho avuto problemi" at bounding box center [729, 313] width 128 height 10
click at [697, 327] on div "No, ma vorrei farlo" at bounding box center [729, 322] width 128 height 10
click at [701, 337] on div "Sì, ho ordinato e sono soddisfatto Sì, ho ordinato ma ho avuto problemi No, ma …" at bounding box center [729, 317] width 128 height 39
click at [700, 337] on div "No, non mi interessa" at bounding box center [729, 332] width 128 height 10
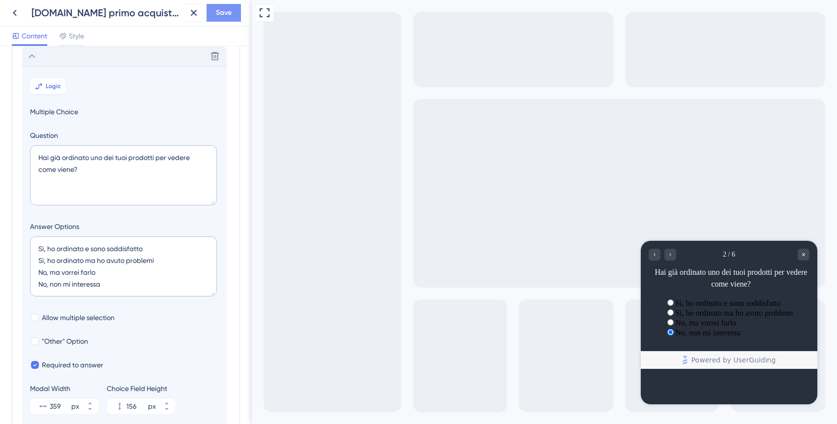
click at [227, 13] on span "Save" at bounding box center [224, 13] width 16 height 12
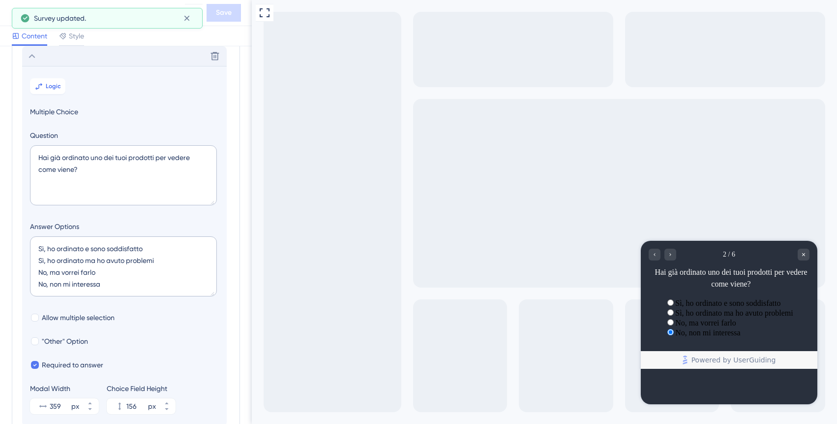
click at [676, 299] on div "Sì, ho ordinato e sono soddisfatto" at bounding box center [729, 303] width 128 height 10
click at [687, 317] on label "Sì, ho ordinato ma ho avuto problemi" at bounding box center [735, 312] width 118 height 8
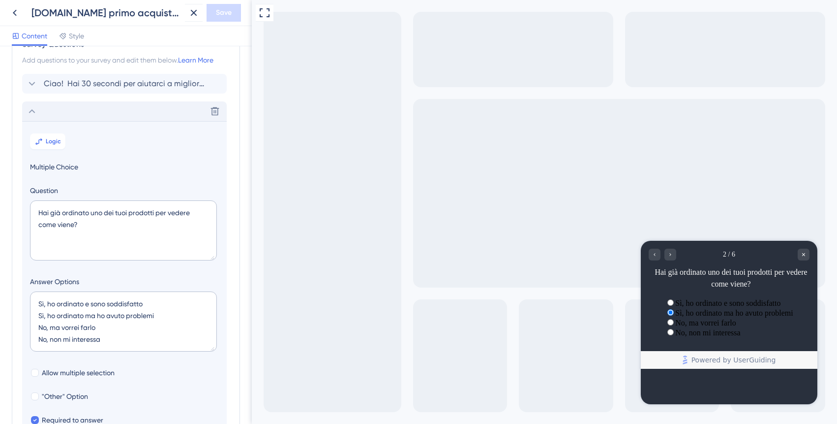
scroll to position [28, 0]
click at [31, 112] on icon at bounding box center [32, 113] width 12 height 12
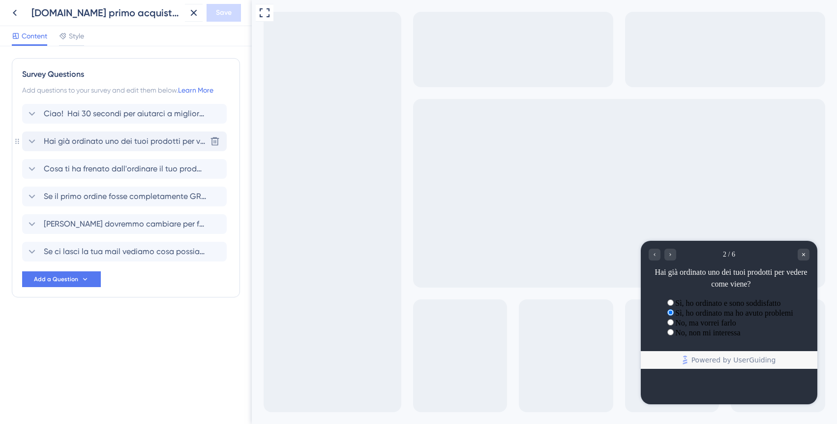
click at [31, 140] on icon at bounding box center [32, 141] width 6 height 4
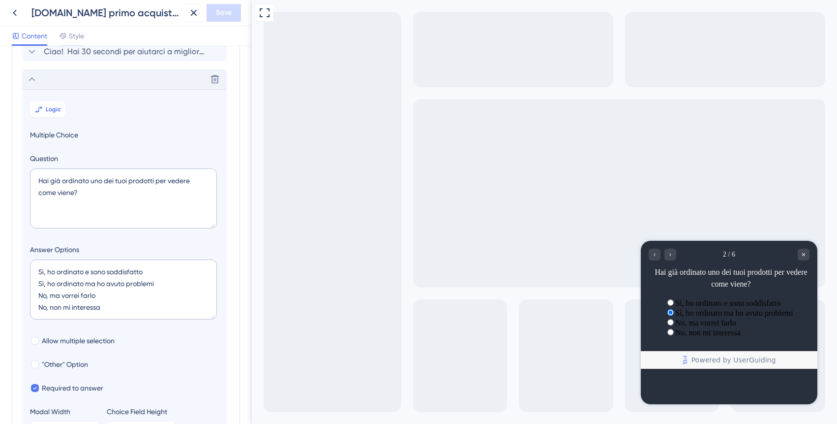
scroll to position [85, 0]
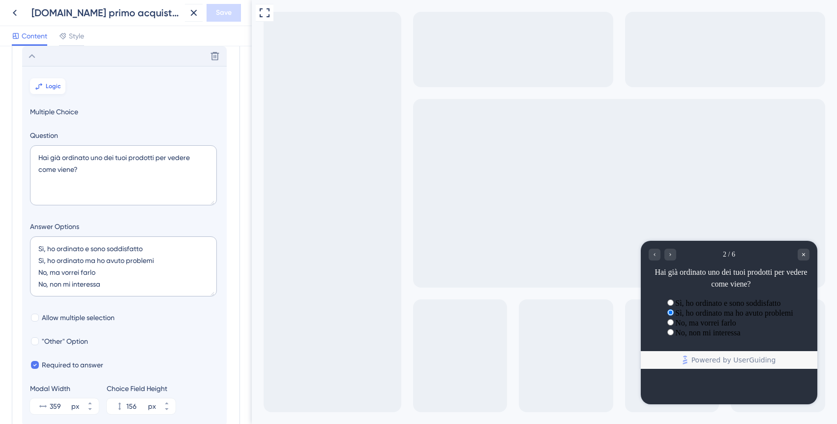
click at [52, 85] on span "Logic" at bounding box center [53, 86] width 15 height 8
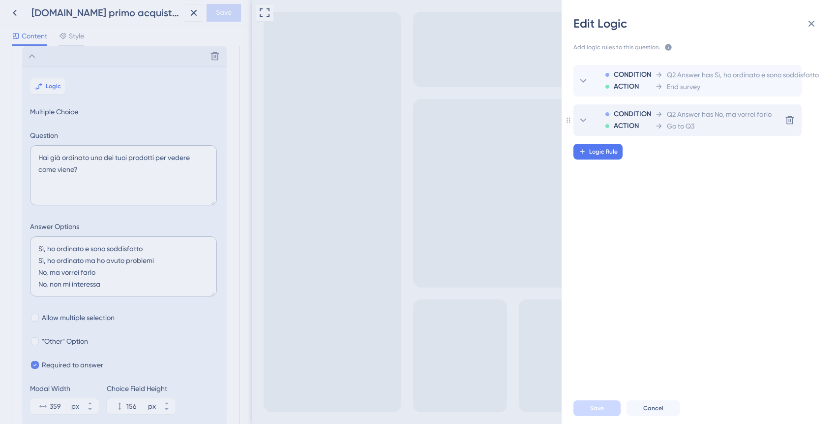
click at [583, 120] on icon at bounding box center [584, 120] width 12 height 12
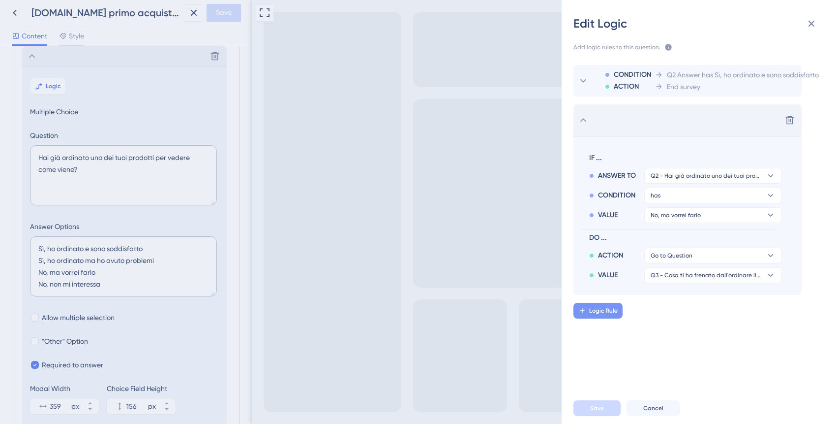
click at [609, 310] on span "Logic Rule" at bounding box center [603, 311] width 29 height 8
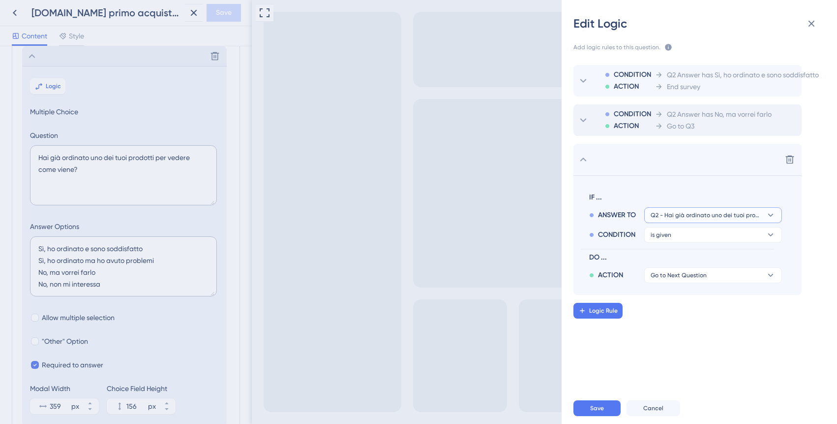
click at [686, 215] on span "Q2 - Hai già ordinato uno dei tuoi prodotti per vedere come viene?" at bounding box center [706, 215] width 111 height 8
click at [680, 324] on div "CONDITION ACTION Q2 Answer has Sì, ho ordinato e sono soddisfatto End survey CO…" at bounding box center [703, 218] width 291 height 331
click at [679, 237] on button "is given" at bounding box center [714, 235] width 138 height 16
click at [682, 283] on span "is not given" at bounding box center [672, 283] width 35 height 12
click at [687, 238] on button "is not given" at bounding box center [714, 235] width 138 height 16
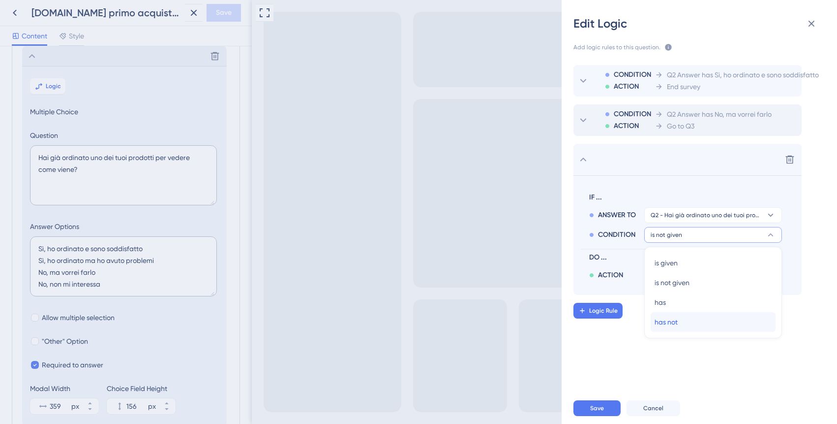
click at [677, 318] on span "has not" at bounding box center [666, 322] width 23 height 12
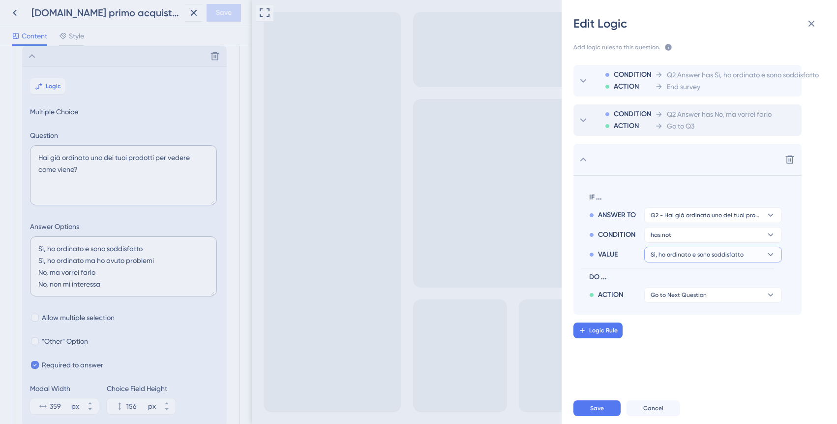
click at [681, 253] on span "Sì, ho ordinato e sono soddisfatto" at bounding box center [697, 254] width 93 height 8
click at [682, 301] on span "Sì, ho ordinato ma ho avuto problemi" at bounding box center [713, 302] width 116 height 12
click at [680, 235] on button "has not" at bounding box center [714, 235] width 138 height 16
click at [676, 301] on div "has has" at bounding box center [713, 302] width 117 height 20
click at [685, 297] on span "Go to Next Question" at bounding box center [679, 295] width 56 height 8
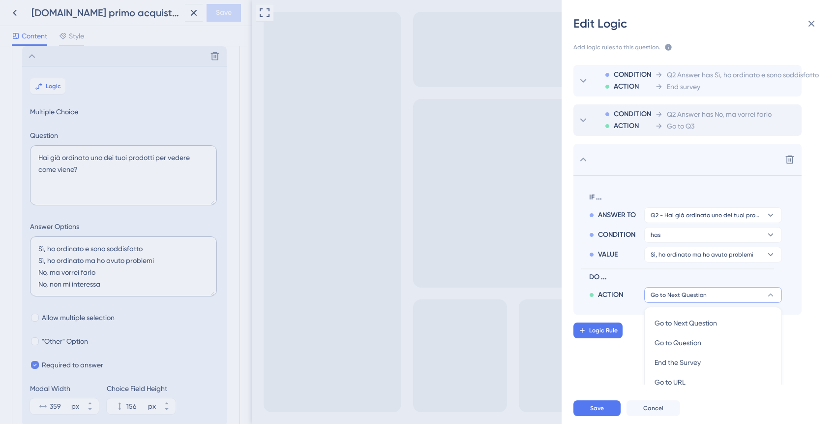
scroll to position [112, 0]
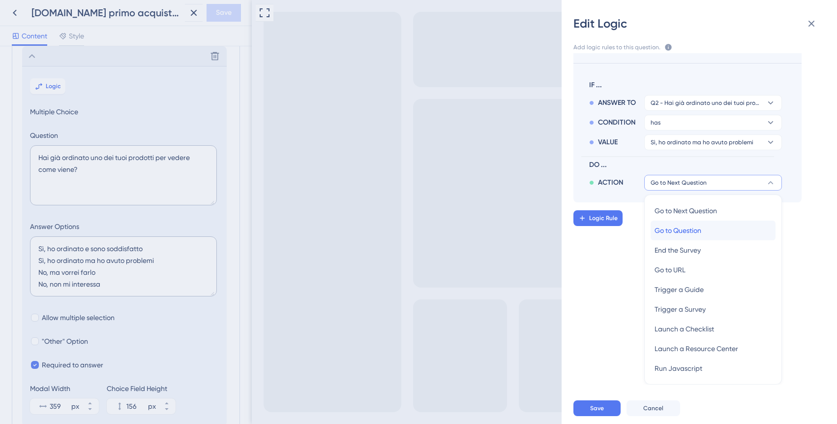
click at [683, 228] on span "Go to Question" at bounding box center [678, 230] width 47 height 12
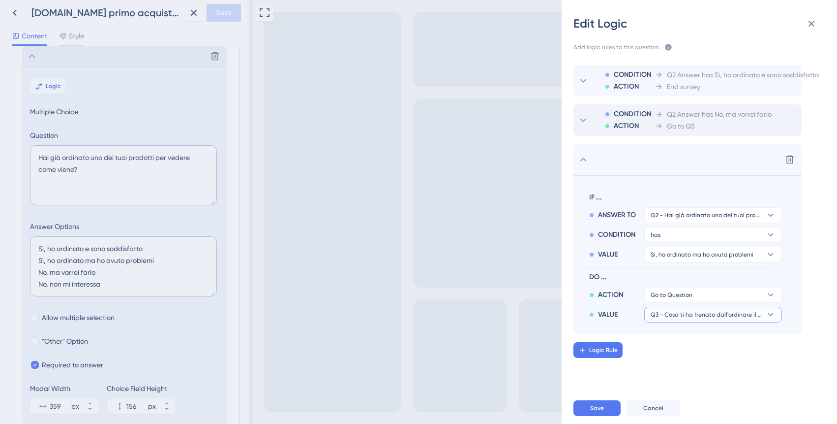
click at [683, 317] on span "Q3 - Cosa ti ha frenato dall'ordinare il tuo prodotto finora?" at bounding box center [706, 314] width 111 height 8
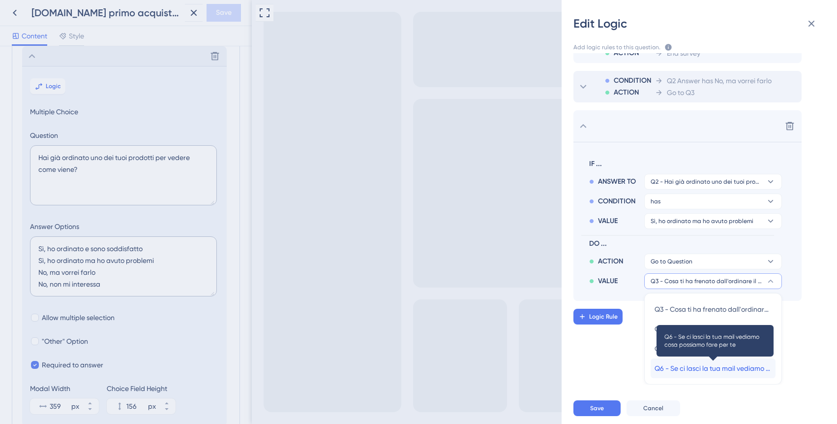
click at [683, 370] on span "Q6 - Se ci lasci la tua mail vediamo cosa possiamo fare per te" at bounding box center [713, 368] width 117 height 12
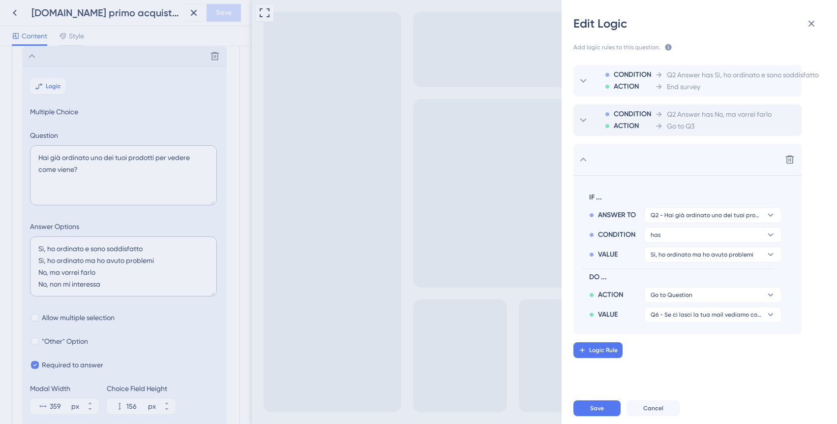
scroll to position [0, 0]
click at [602, 407] on span "Save" at bounding box center [597, 408] width 14 height 8
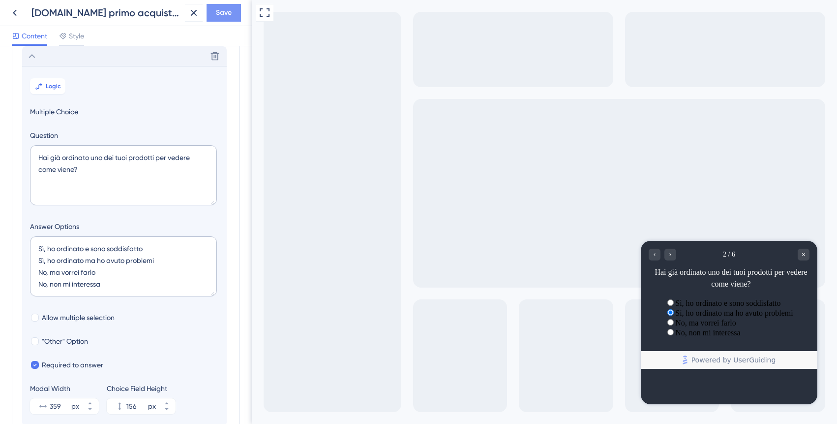
click at [224, 16] on span "Save" at bounding box center [224, 13] width 16 height 12
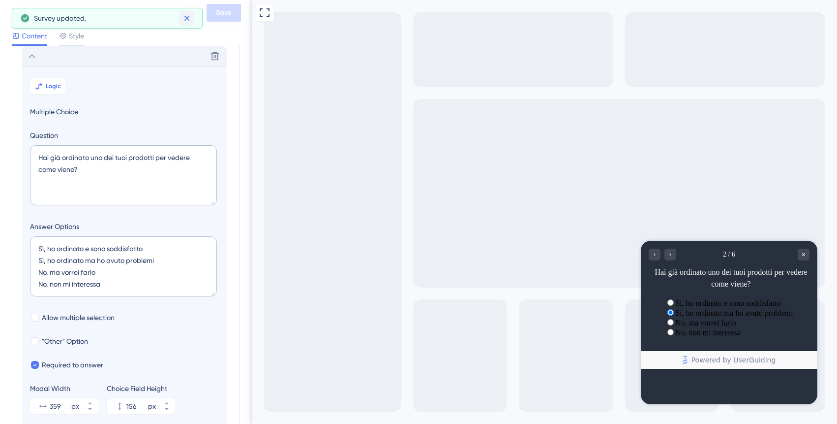
click at [189, 16] on icon at bounding box center [187, 18] width 10 height 10
click at [196, 9] on icon at bounding box center [194, 13] width 12 height 12
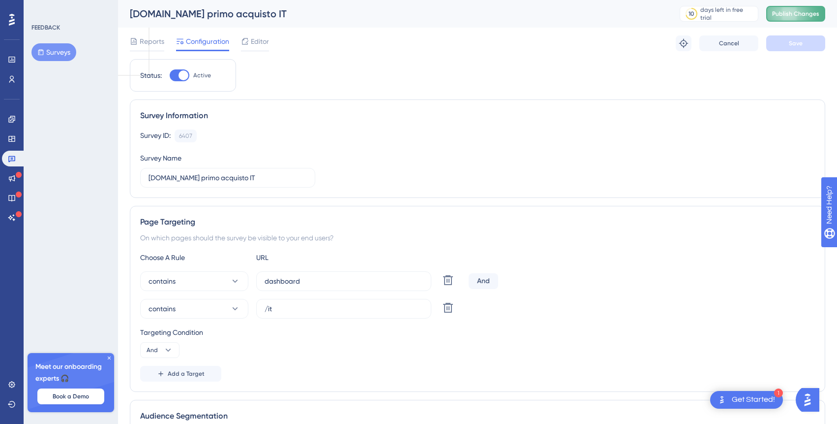
click at [792, 12] on span "Publish Changes" at bounding box center [795, 14] width 47 height 8
click at [685, 42] on icon at bounding box center [684, 43] width 10 height 10
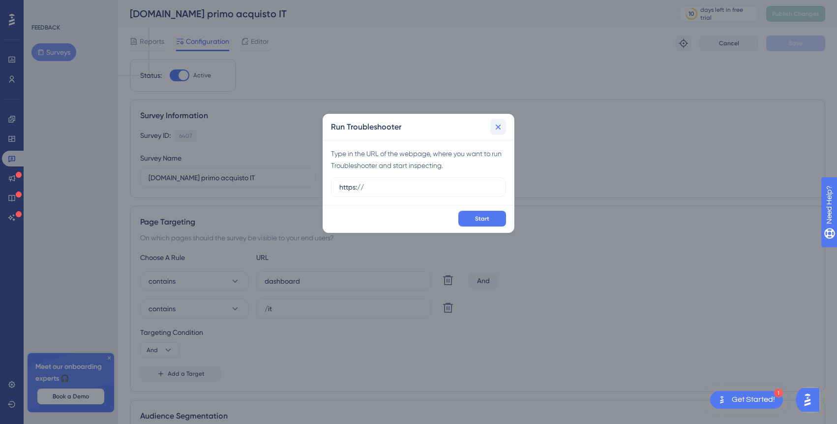
click at [501, 123] on icon at bounding box center [498, 127] width 10 height 10
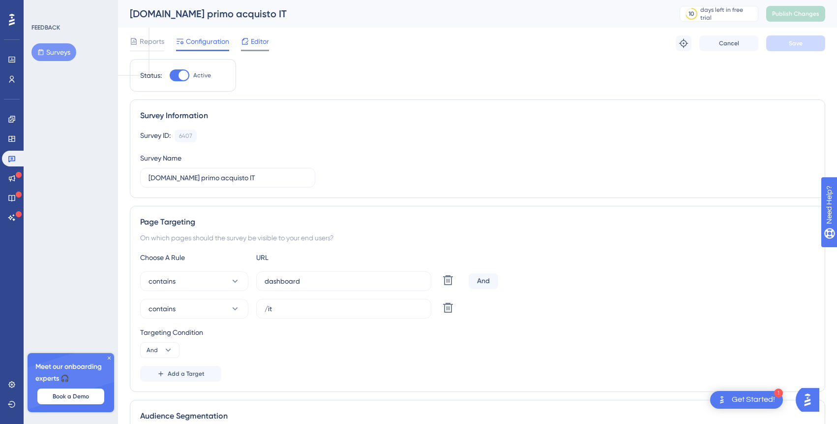
click at [252, 40] on span "Editor" at bounding box center [260, 41] width 18 height 12
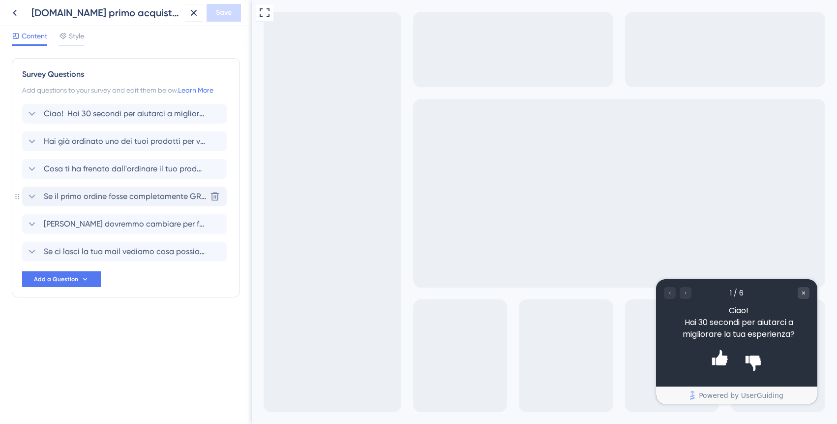
click at [130, 200] on span "Se il primo ordine fosse completamente GRATIS, lo faresti?" at bounding box center [125, 196] width 162 height 12
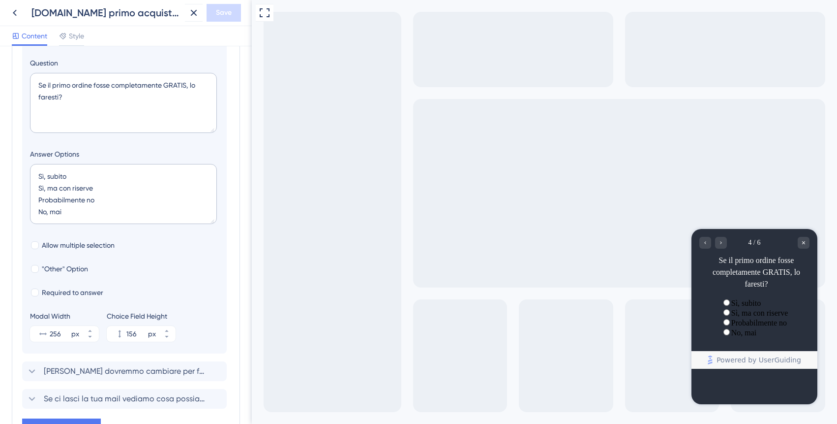
scroll to position [155, 0]
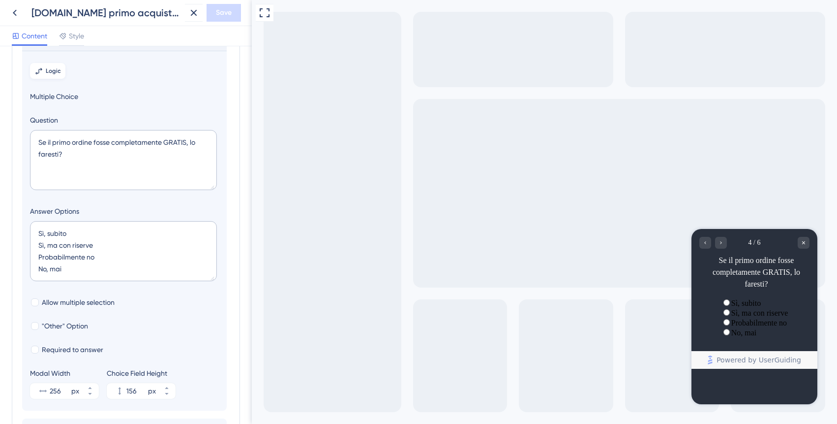
click at [60, 77] on button "Logic" at bounding box center [47, 71] width 35 height 16
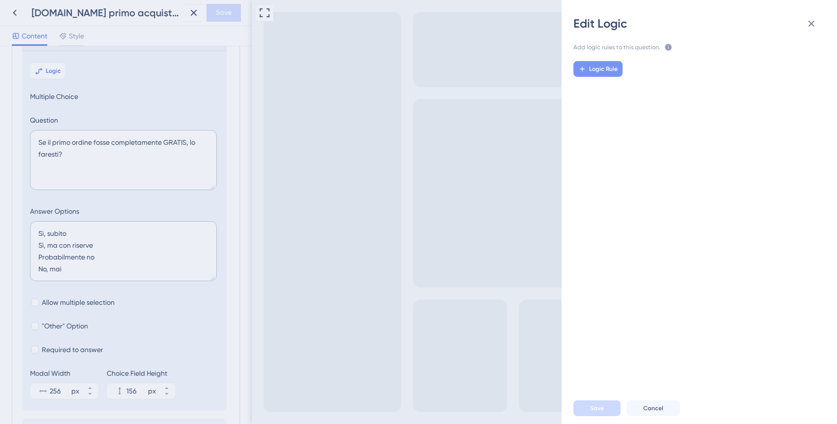
click at [603, 67] on span "Logic Rule" at bounding box center [603, 69] width 29 height 8
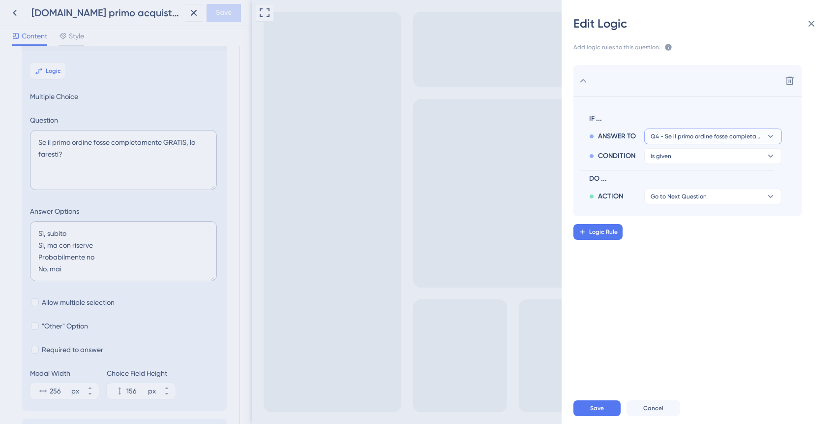
click at [668, 132] on button "Q4 - Se il primo ordine fosse completamente GRATIS, lo faresti?" at bounding box center [714, 136] width 138 height 16
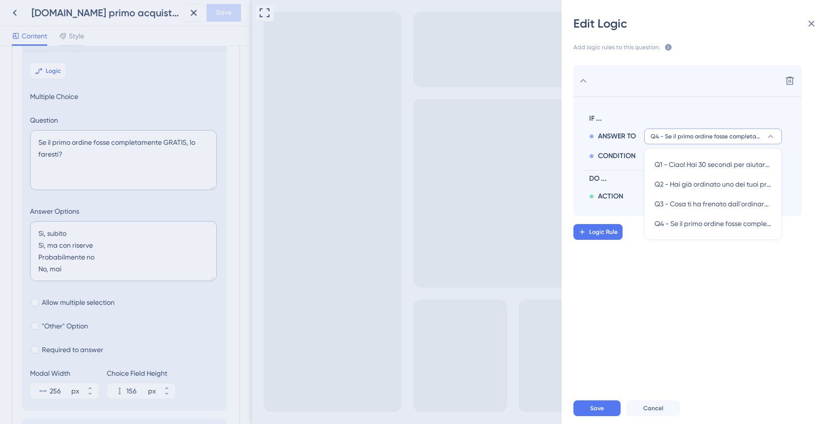
click at [668, 131] on button "Q4 - Se il primo ordine fosse completamente GRATIS, lo faresti?" at bounding box center [714, 136] width 138 height 16
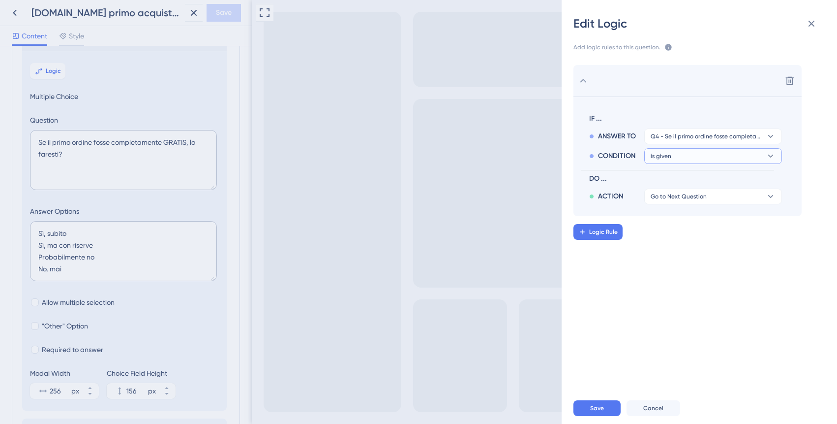
click at [673, 149] on button "is given" at bounding box center [714, 156] width 138 height 16
click at [680, 184] on div "is given is given" at bounding box center [713, 184] width 117 height 20
click at [692, 200] on button "Go to Next Question" at bounding box center [714, 196] width 138 height 16
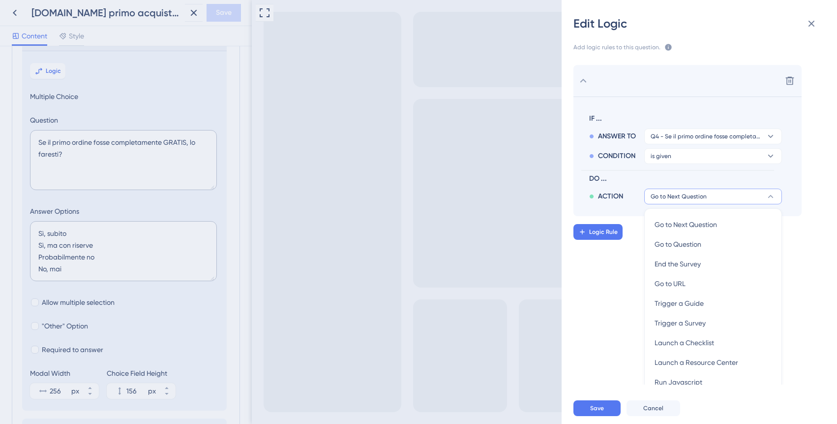
scroll to position [14, 0]
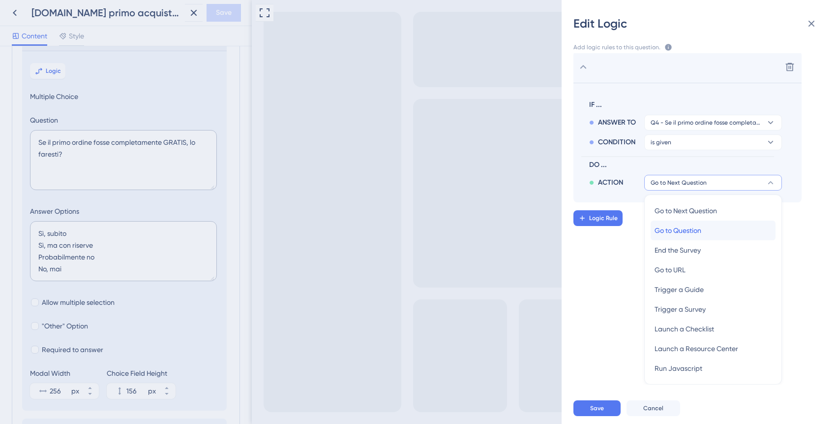
click at [697, 232] on span "Go to Question" at bounding box center [678, 230] width 47 height 12
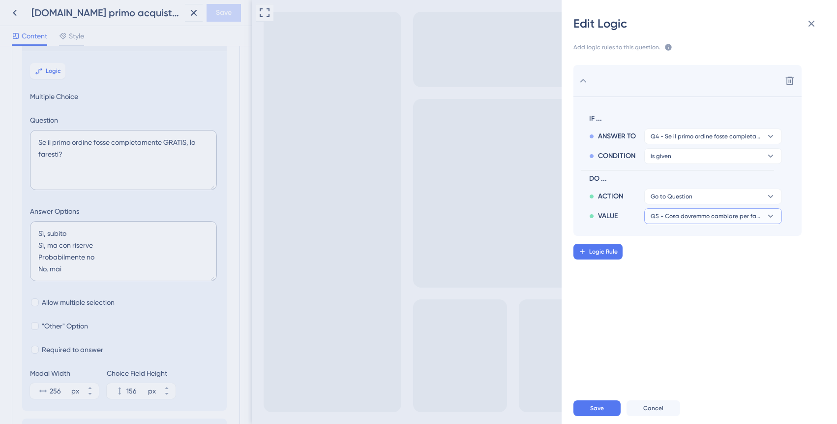
click at [695, 217] on span "Q5 - Cosa dovremmo cambiare per farti sentire confident nell'ordinare?" at bounding box center [706, 216] width 111 height 8
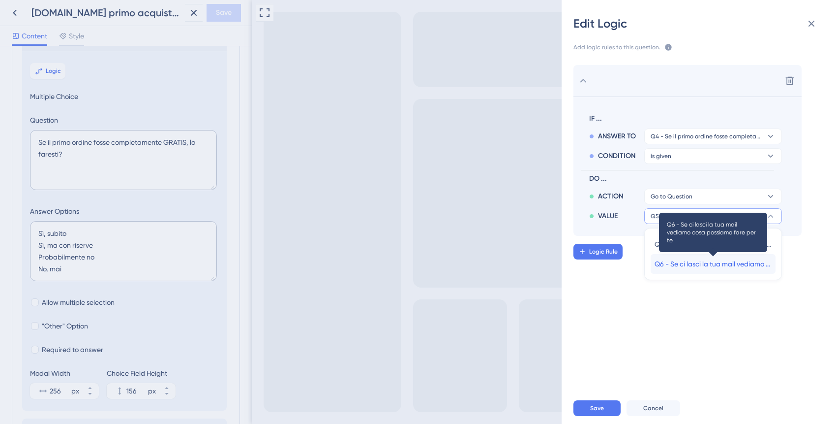
click at [696, 266] on span "Q6 - Se ci lasci la tua mail vediamo cosa possiamo fare per te" at bounding box center [713, 264] width 117 height 12
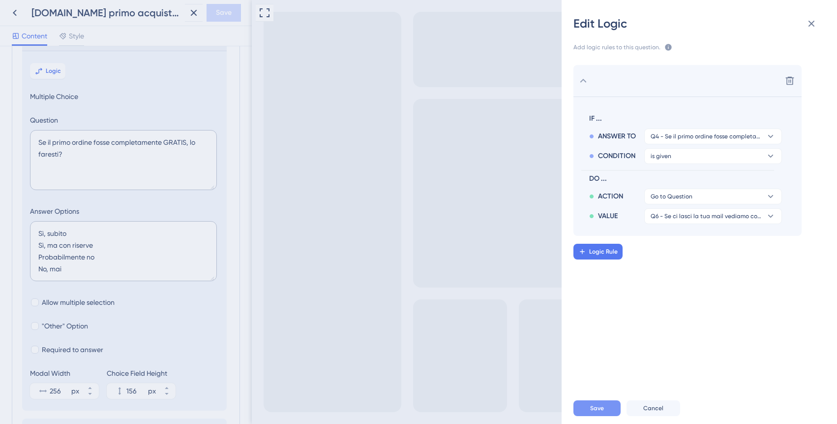
click at [610, 406] on button "Save" at bounding box center [597, 408] width 47 height 16
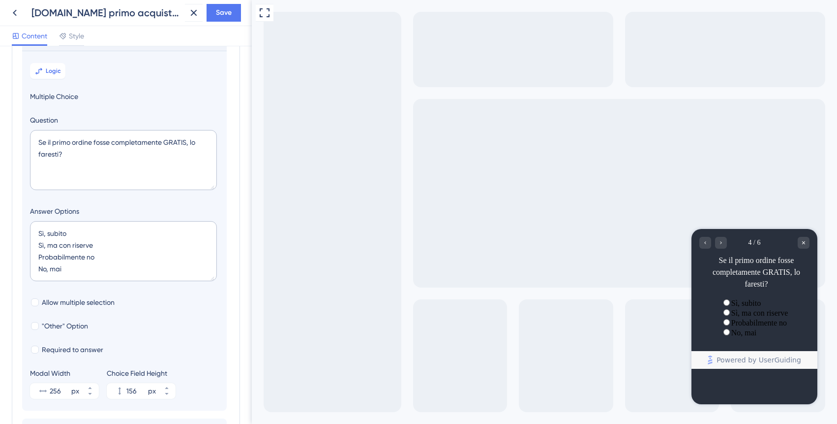
click at [736, 305] on label "Sì, subito" at bounding box center [747, 303] width 30 height 8
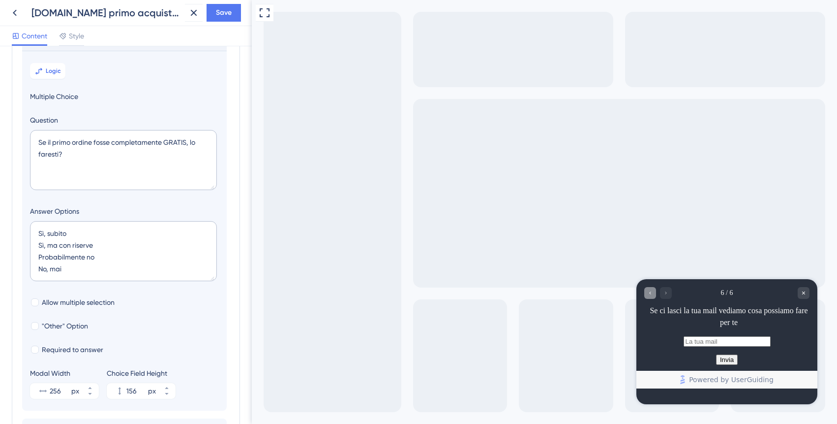
click at [651, 295] on icon "Go to Question 5" at bounding box center [650, 293] width 6 height 6
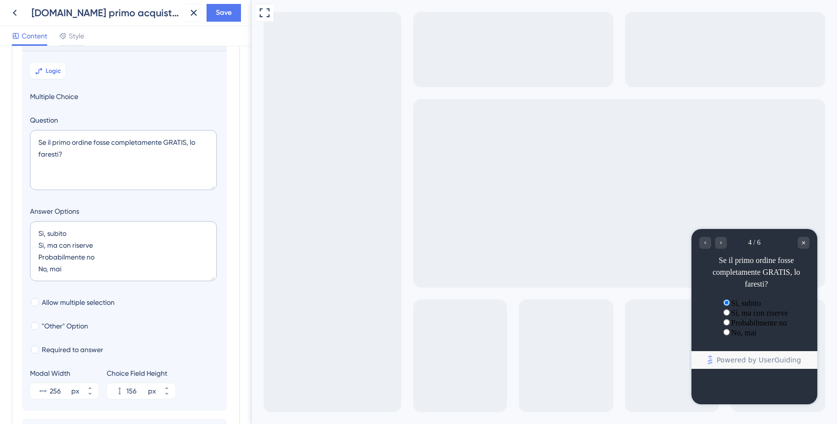
click at [744, 317] on label "Sì, ma con riserve" at bounding box center [760, 312] width 57 height 8
click at [732, 327] on label "Probabilmente no" at bounding box center [760, 322] width 56 height 8
click at [735, 337] on label "No, mai" at bounding box center [745, 332] width 26 height 8
click at [738, 317] on div "Sì, ma con riserve" at bounding box center [754, 313] width 67 height 10
click at [738, 306] on label "Sì, subito" at bounding box center [747, 303] width 30 height 8
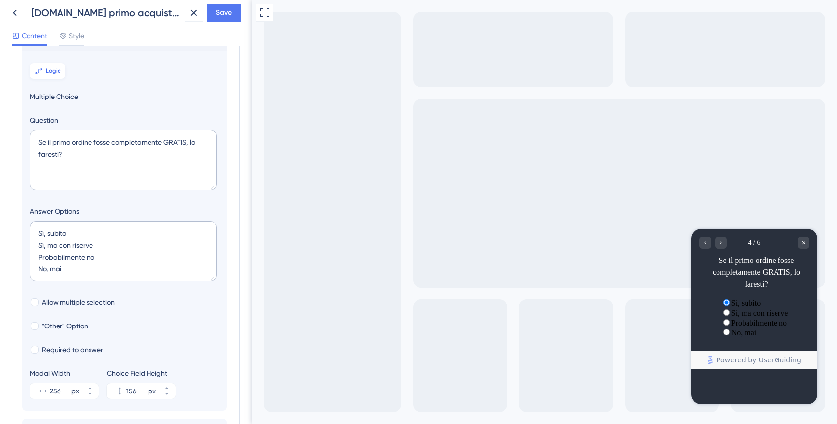
click at [53, 69] on span "Logic" at bounding box center [53, 71] width 15 height 8
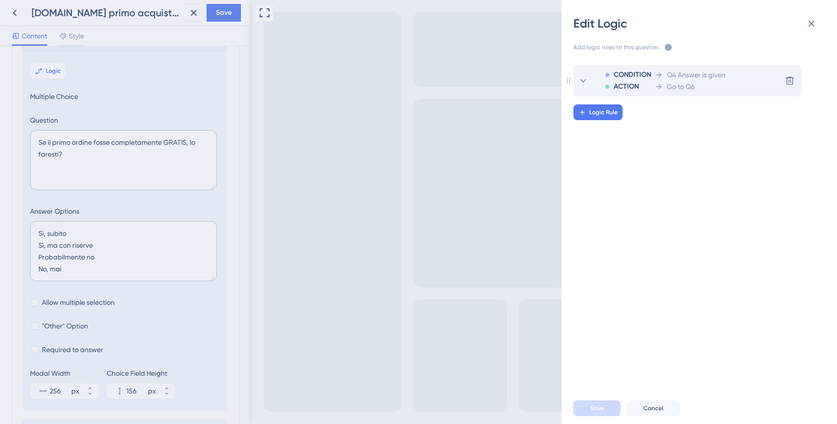
click at [648, 83] on div "ACTION" at bounding box center [628, 87] width 46 height 12
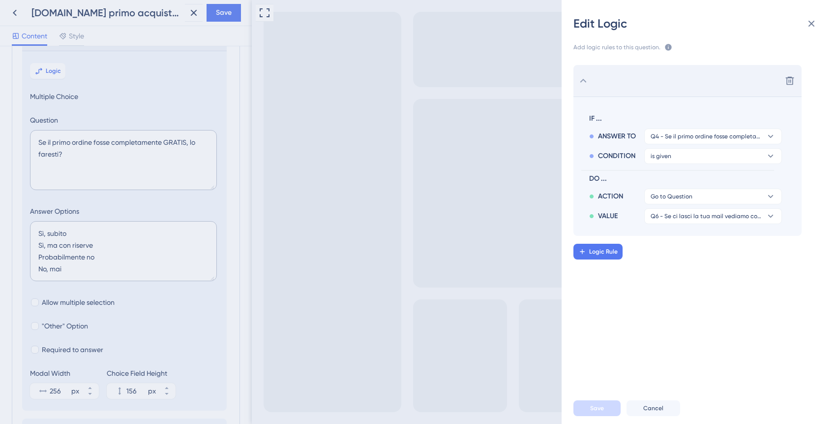
click at [227, 16] on div "Edit Logic Add logic rules to this question. The rules will apply after this qu…" at bounding box center [418, 212] width 837 height 424
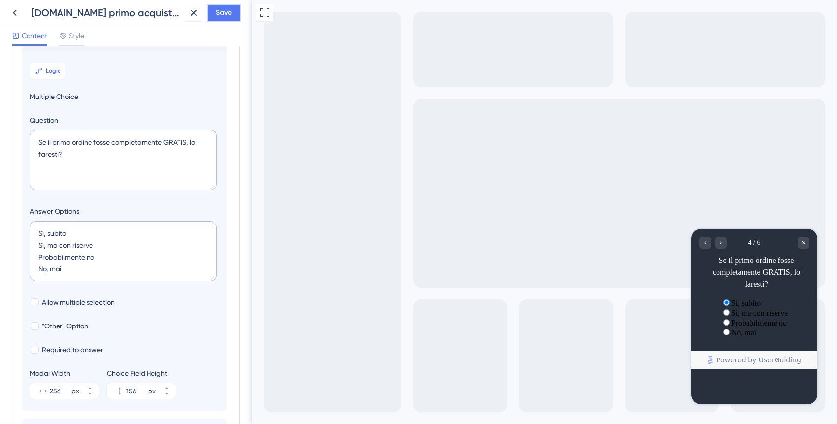
click at [227, 9] on span "Save" at bounding box center [224, 13] width 16 height 12
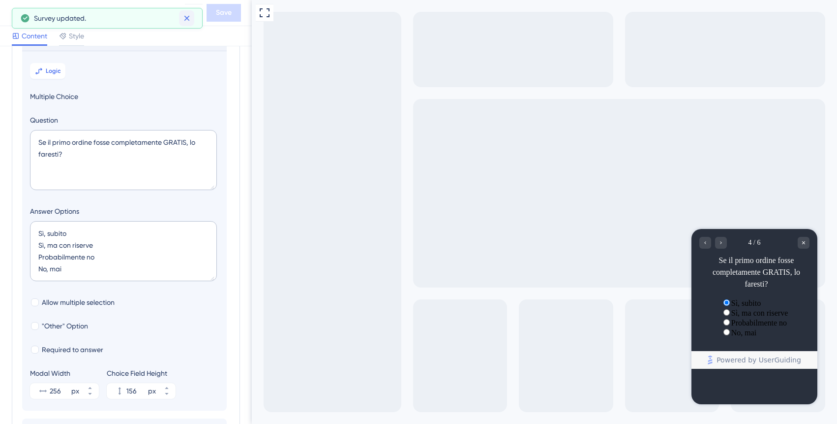
click at [187, 18] on icon at bounding box center [186, 18] width 5 height 5
click at [195, 10] on icon at bounding box center [194, 13] width 12 height 12
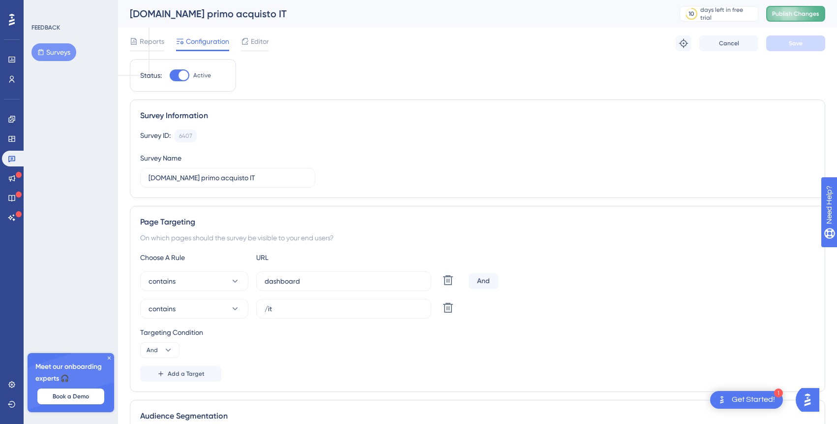
click at [787, 14] on span "Publish Changes" at bounding box center [795, 14] width 47 height 8
click at [260, 45] on span "Editor" at bounding box center [260, 41] width 18 height 12
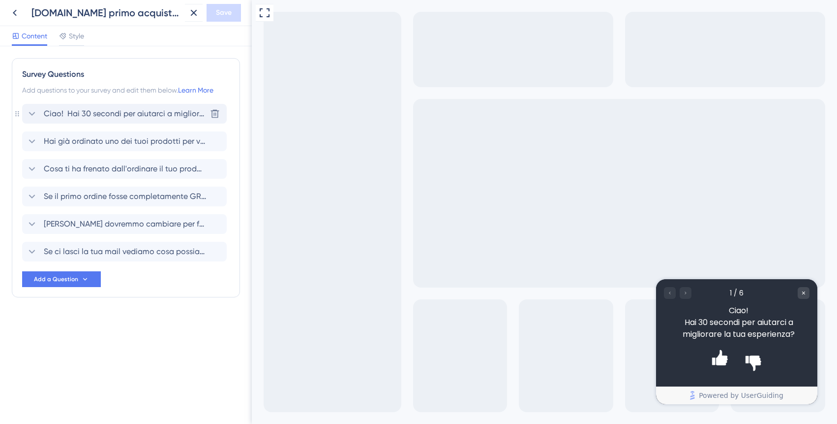
click at [161, 113] on span "Ciao! Hai 30 secondi per aiutarci a migliorare la tua esperienza?" at bounding box center [125, 114] width 162 height 12
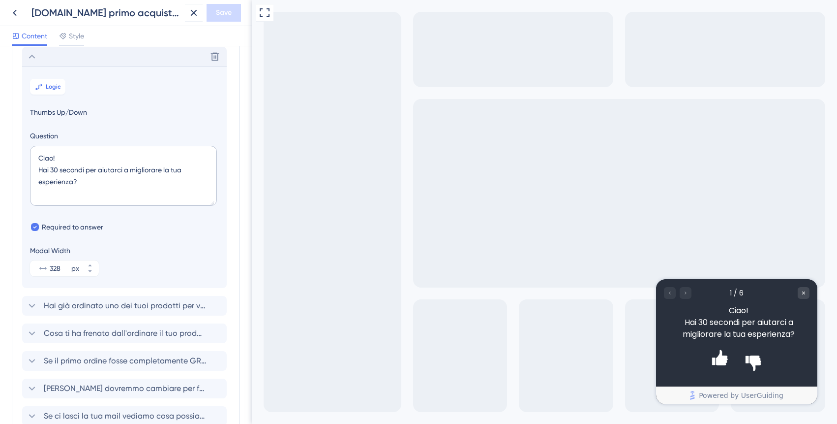
scroll to position [58, 0]
click at [59, 87] on span "Logic" at bounding box center [53, 86] width 15 height 8
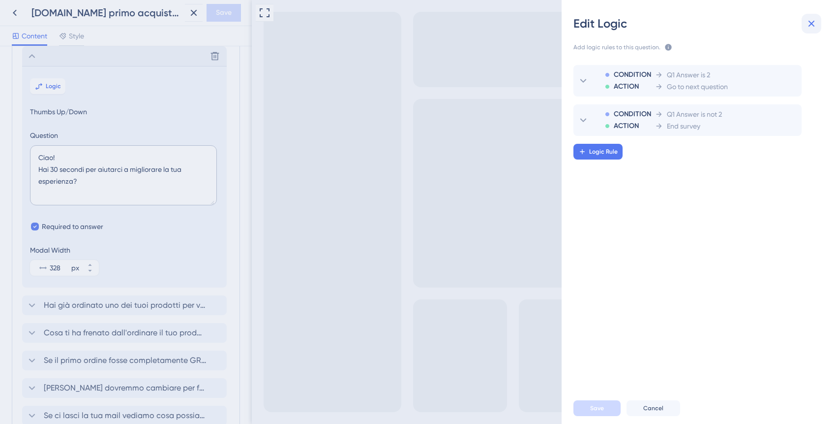
click at [808, 26] on icon at bounding box center [812, 24] width 12 height 12
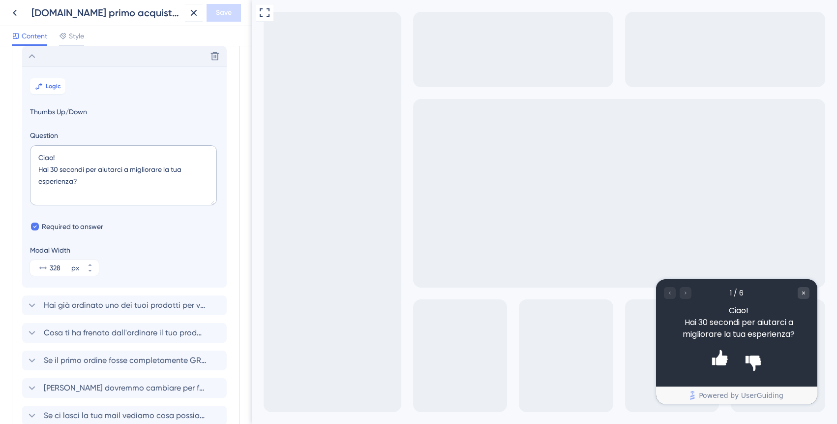
scroll to position [0, 0]
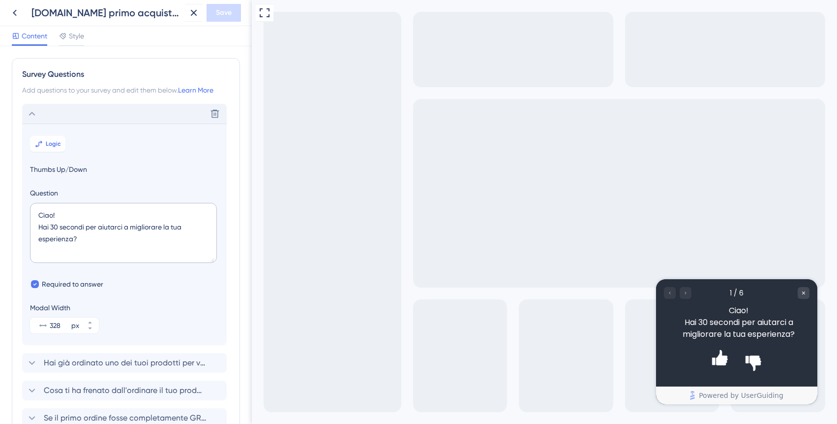
click at [34, 111] on icon at bounding box center [32, 114] width 12 height 12
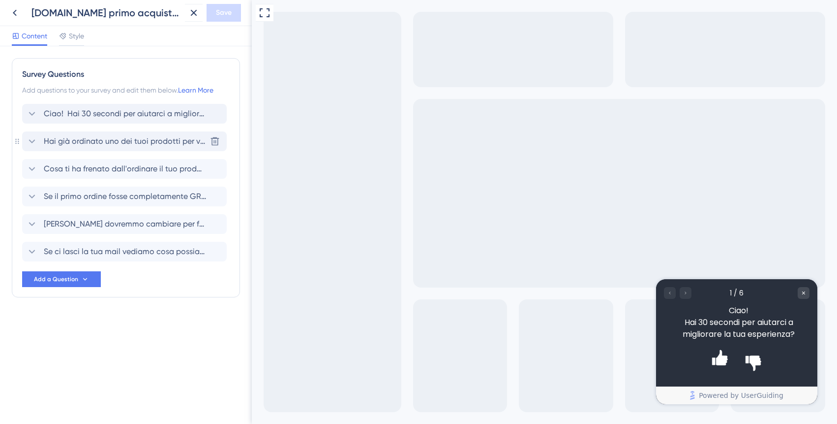
click at [70, 142] on span "Hai già ordinato uno dei tuoi prodotti per vedere come viene?" at bounding box center [125, 141] width 162 height 12
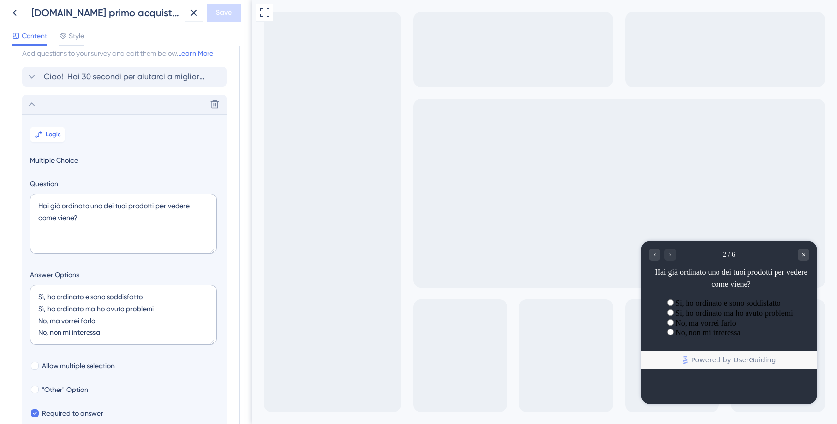
scroll to position [33, 0]
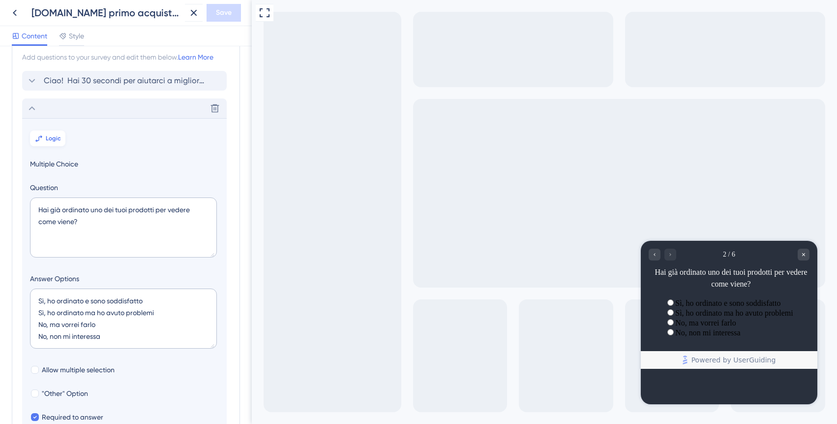
click at [58, 136] on span "Logic" at bounding box center [53, 138] width 15 height 8
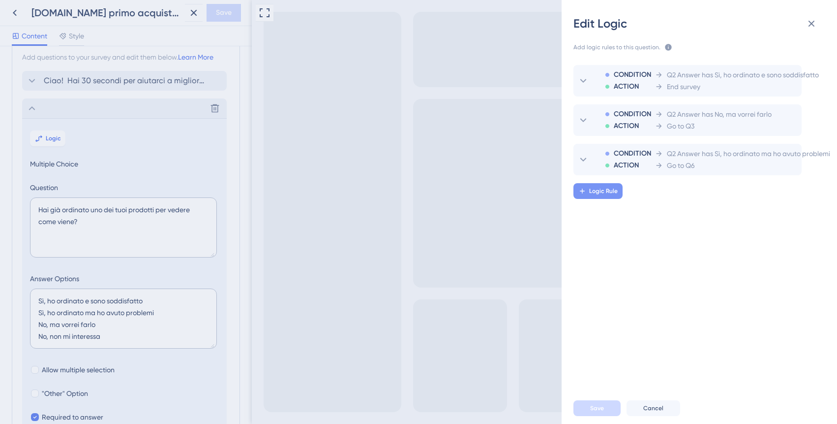
click at [612, 191] on span "Logic Rule" at bounding box center [603, 191] width 29 height 8
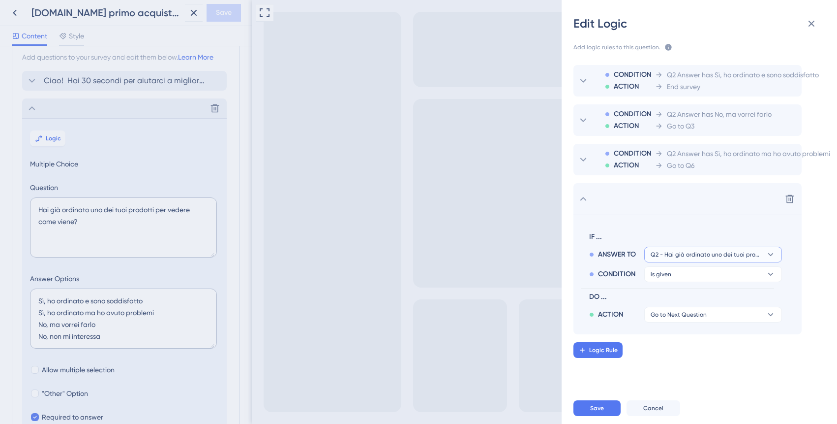
click at [678, 254] on span "Q2 - Hai già ordinato uno dei tuoi prodotti per vedere come viene?" at bounding box center [706, 254] width 111 height 8
click at [680, 275] on button "is given" at bounding box center [714, 274] width 138 height 16
click at [679, 339] on div "has has" at bounding box center [713, 342] width 117 height 20
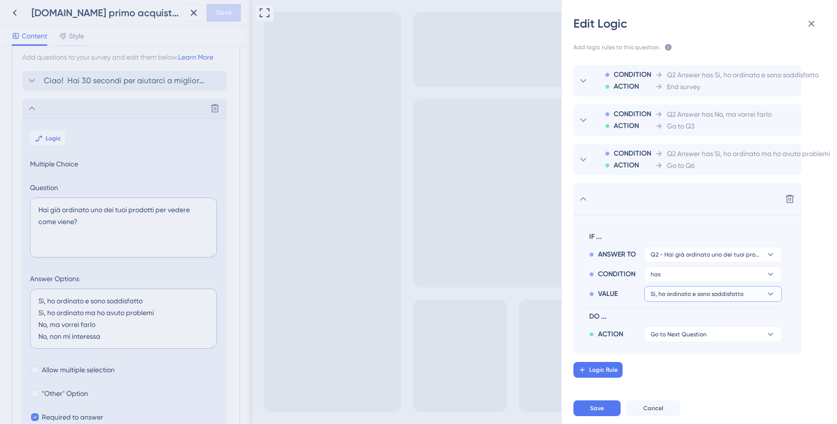
click at [691, 292] on span "Sì, ho ordinato e sono soddisfatto" at bounding box center [697, 294] width 93 height 8
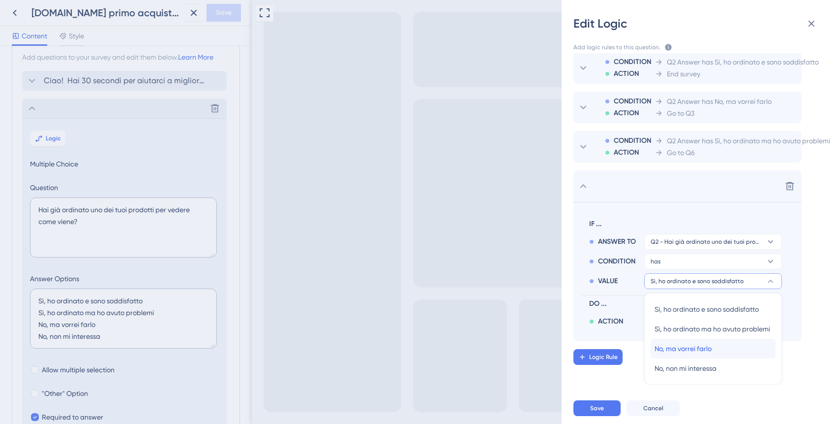
click at [688, 351] on span "No, ma vorrei farlo" at bounding box center [683, 348] width 57 height 12
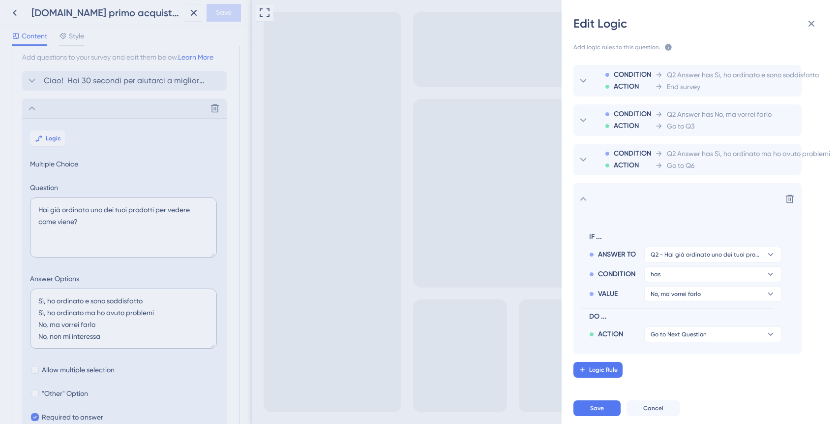
scroll to position [0, 0]
click at [694, 291] on span "No, ma vorrei farlo" at bounding box center [676, 294] width 50 height 8
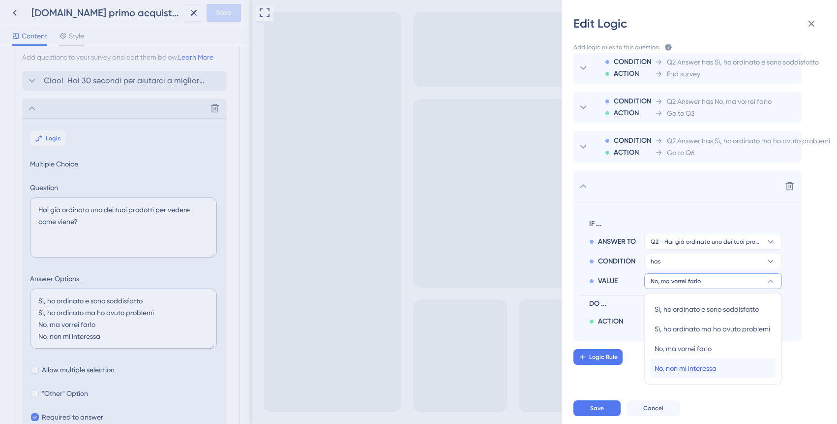
click at [698, 367] on span "No, non mi interessa" at bounding box center [686, 368] width 62 height 12
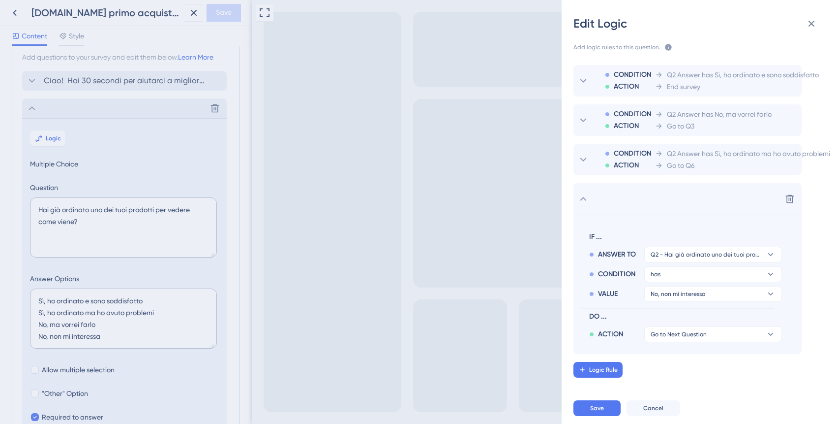
scroll to position [0, 0]
click at [691, 334] on span "Go to Next Question" at bounding box center [679, 334] width 56 height 8
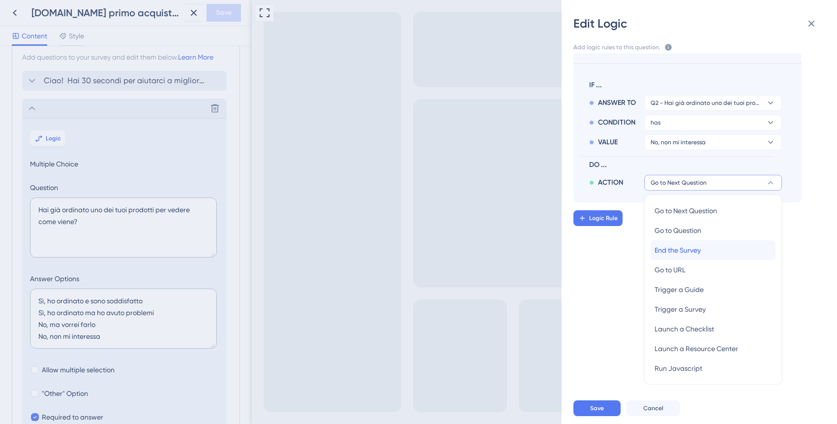
click at [679, 251] on span "End the Survey" at bounding box center [678, 250] width 46 height 12
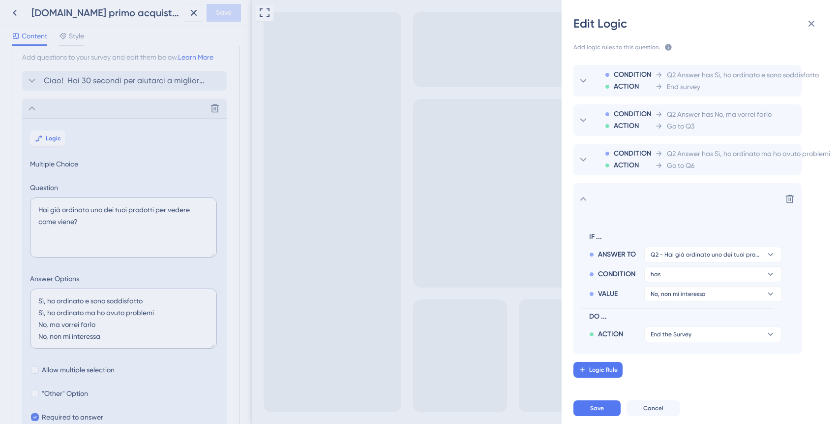
scroll to position [0, 0]
click at [607, 407] on button "Save" at bounding box center [597, 408] width 47 height 16
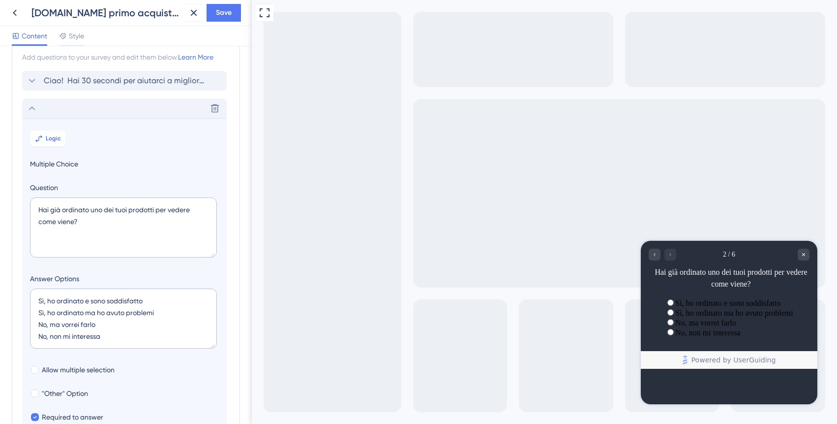
click at [31, 101] on div "Delete" at bounding box center [124, 108] width 205 height 20
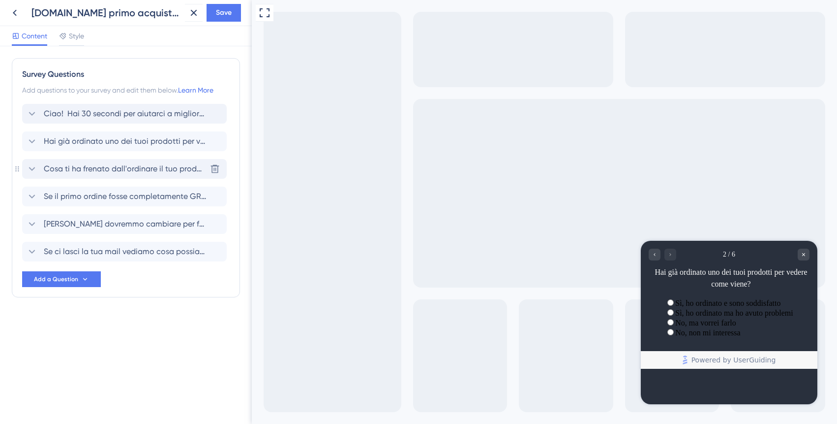
click at [37, 168] on icon at bounding box center [32, 169] width 12 height 12
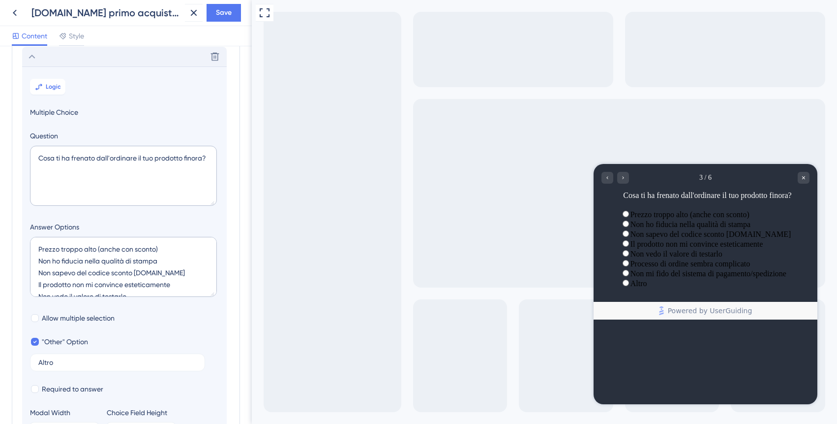
scroll to position [113, 0]
click at [52, 88] on span "Logic" at bounding box center [53, 86] width 15 height 8
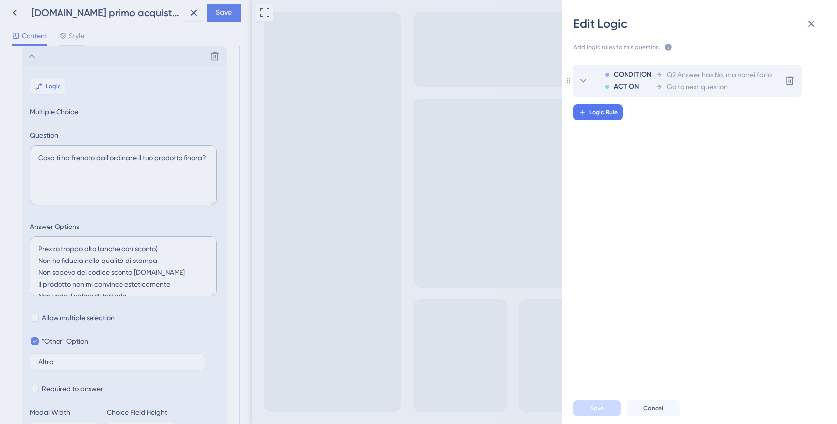
click at [707, 86] on span "Go to next question" at bounding box center [697, 87] width 61 height 12
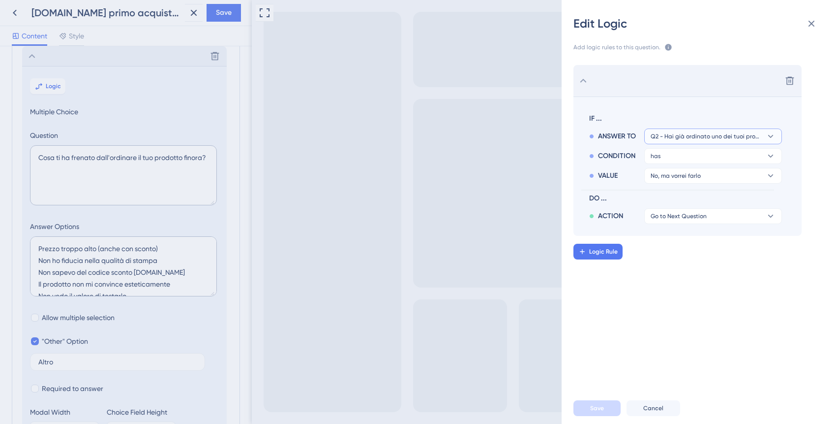
click at [709, 134] on span "Q2 - Hai già ordinato uno dei tuoi prodotti per vedere come viene?" at bounding box center [706, 136] width 111 height 8
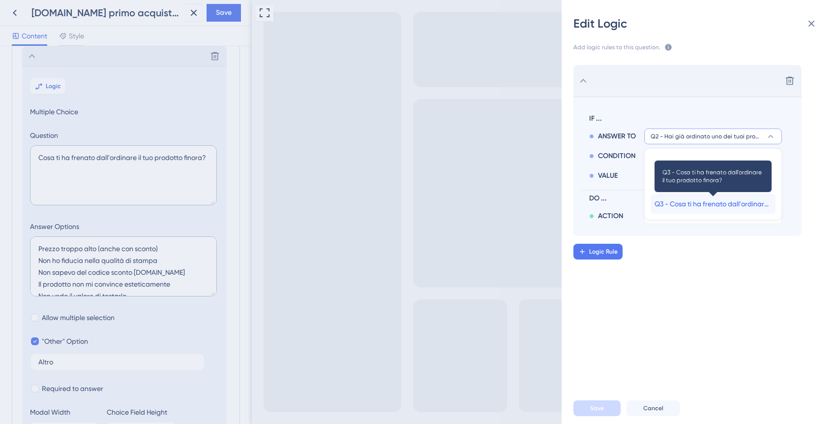
click at [708, 207] on span "Q3 - Cosa ti ha frenato dall'ordinare il tuo prodotto finora?" at bounding box center [713, 204] width 117 height 12
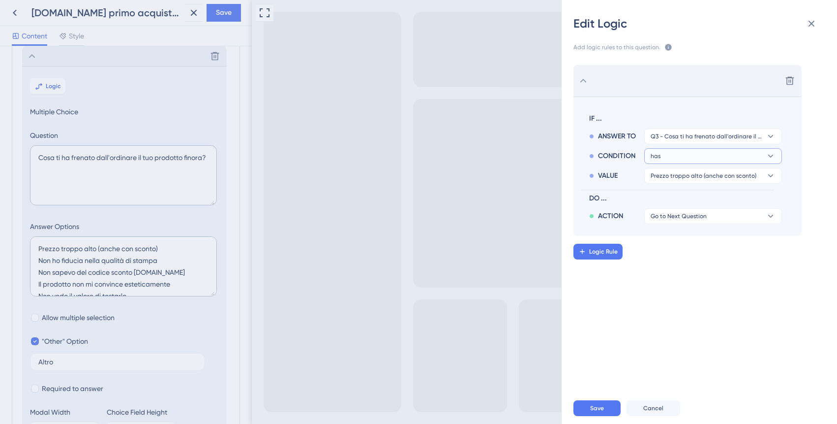
click at [697, 157] on button "has" at bounding box center [714, 156] width 138 height 16
click at [687, 185] on div "is given is given" at bounding box center [713, 184] width 117 height 20
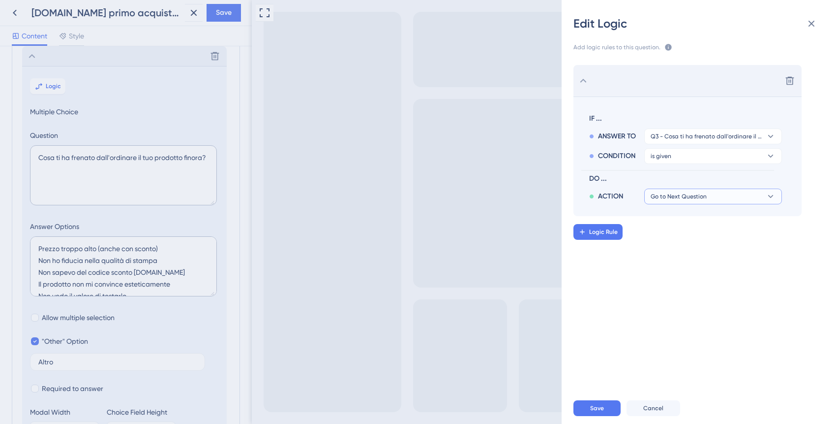
click at [690, 195] on span "Go to Next Question" at bounding box center [679, 196] width 56 height 8
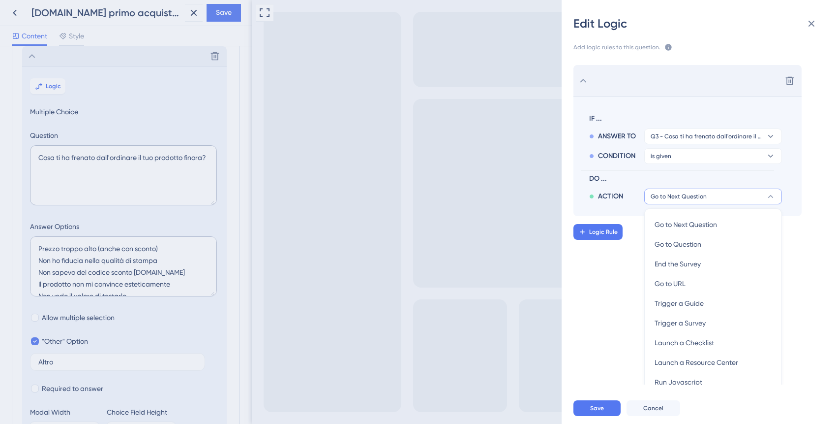
scroll to position [14, 0]
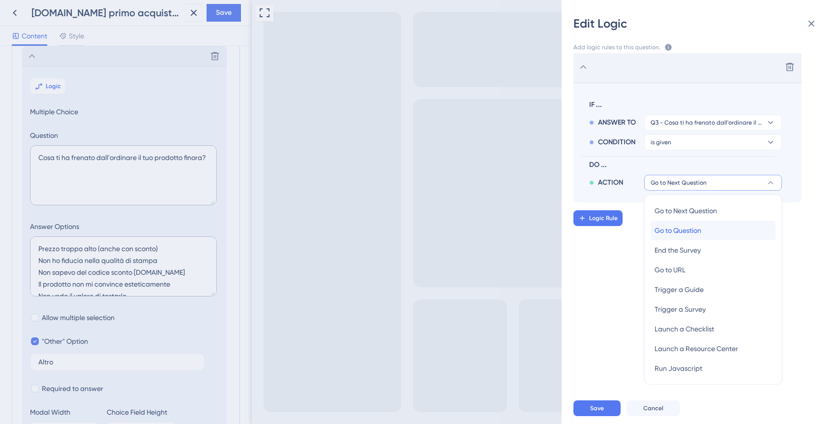
click at [697, 228] on span "Go to Question" at bounding box center [678, 230] width 47 height 12
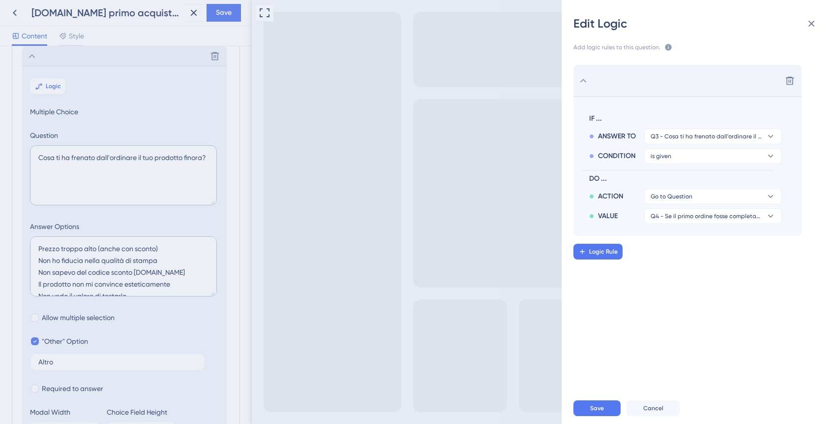
scroll to position [0, 0]
click at [701, 217] on span "Q4 - Se il primo ordine fosse completamente GRATIS, lo faresti?" at bounding box center [706, 216] width 111 height 8
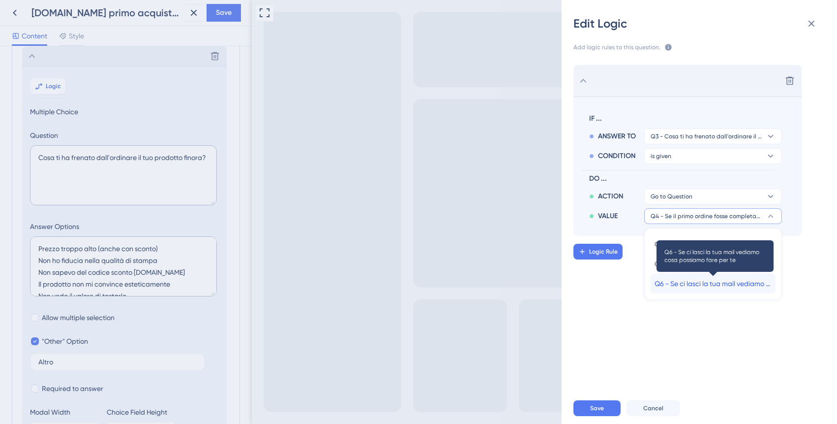
click at [699, 282] on span "Q6 - Se ci lasci la tua mail vediamo cosa possiamo fare per te" at bounding box center [713, 283] width 117 height 12
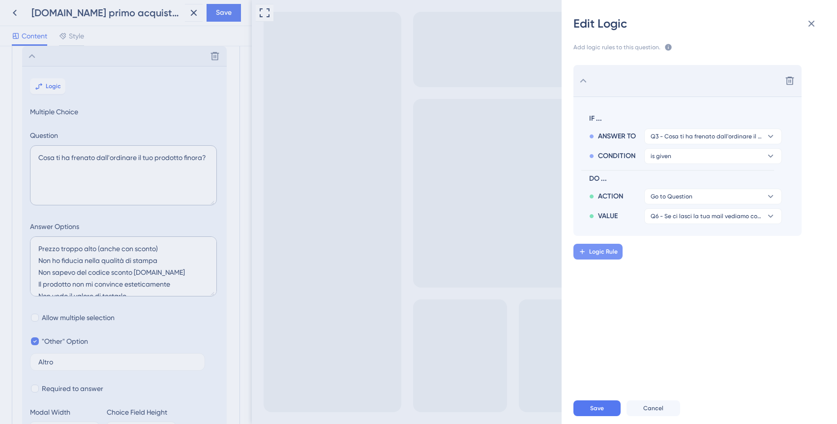
click at [608, 252] on span "Logic Rule" at bounding box center [603, 251] width 29 height 8
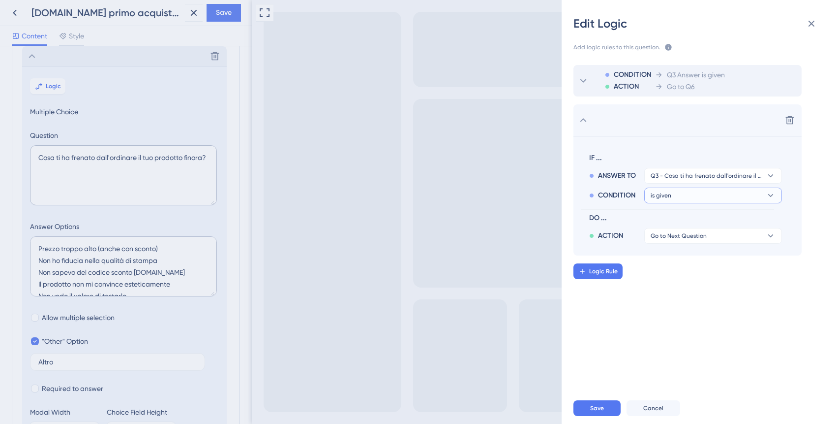
click at [703, 194] on button "is given" at bounding box center [714, 195] width 138 height 16
click at [693, 261] on div "has has" at bounding box center [713, 263] width 117 height 20
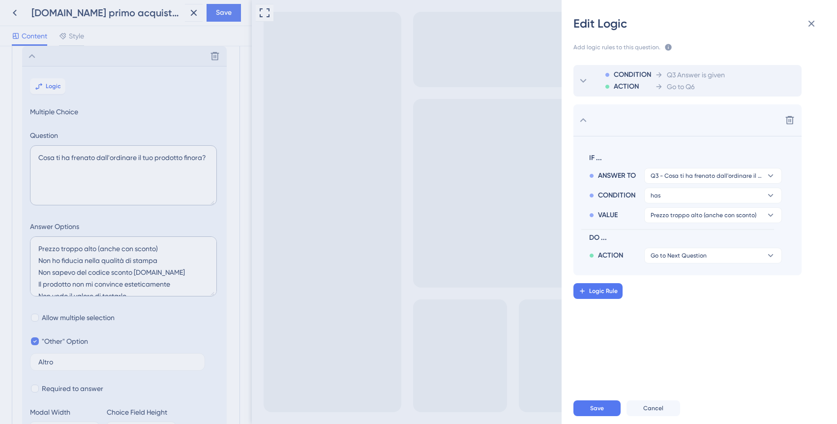
click at [695, 224] on div "IF ... ANSWER TO Q3 - Cosa ti ha frenato dall'ordinare il tuo prodotto finora? …" at bounding box center [678, 205] width 193 height 115
click at [695, 222] on button "Prezzo troppo alto (anche con sconto)" at bounding box center [714, 215] width 138 height 16
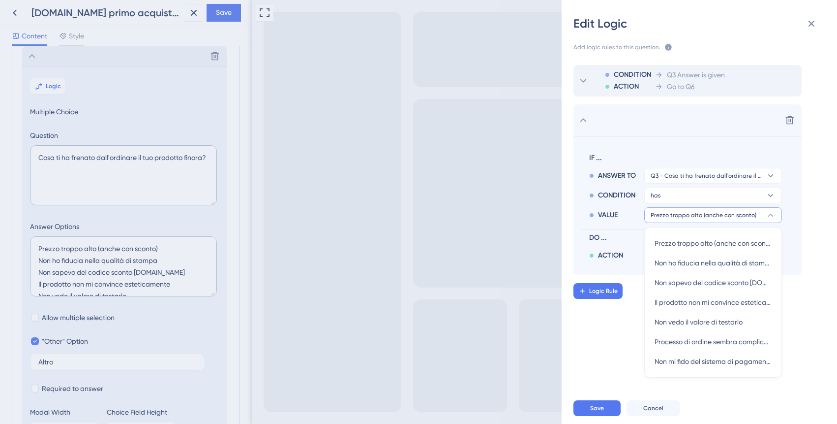
click at [694, 216] on span "Prezzo troppo alto (anche con sconto)" at bounding box center [704, 215] width 106 height 8
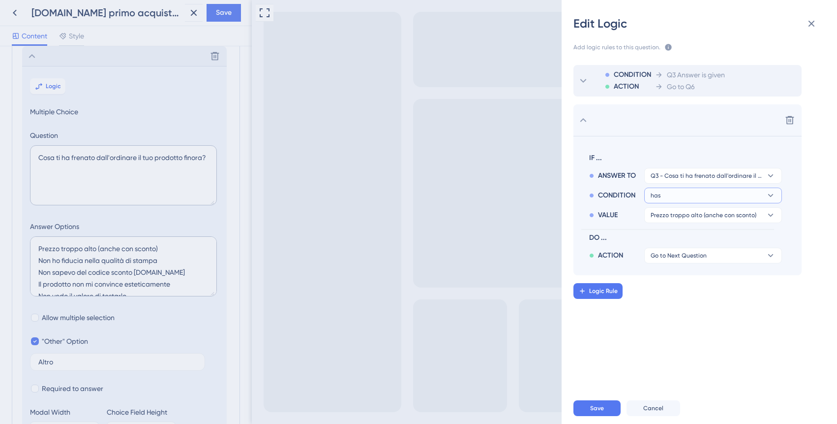
click at [691, 193] on button "has" at bounding box center [714, 195] width 138 height 16
click at [685, 239] on span "is not given" at bounding box center [672, 243] width 35 height 12
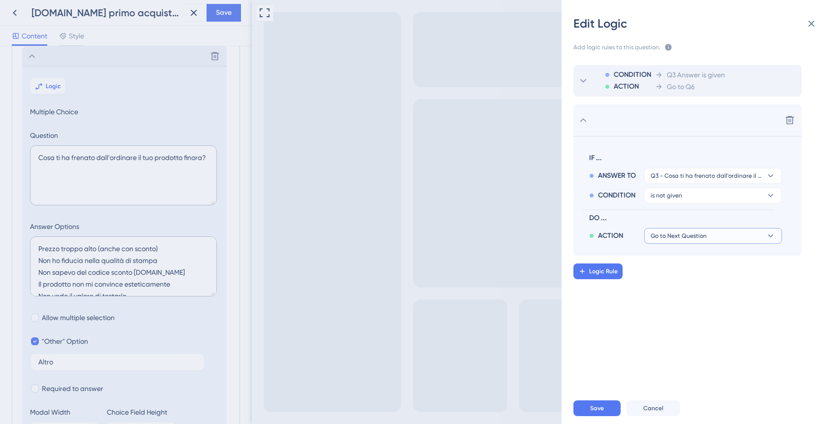
click at [695, 237] on span "Go to Next Question" at bounding box center [679, 236] width 56 height 8
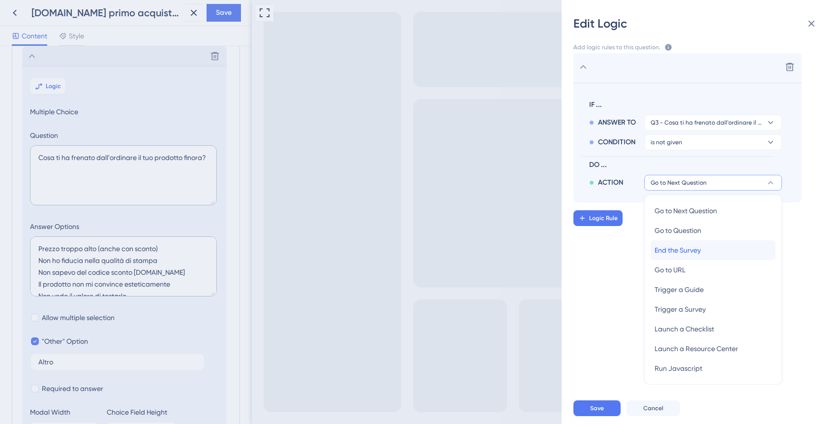
click at [688, 253] on span "End the Survey" at bounding box center [678, 250] width 46 height 12
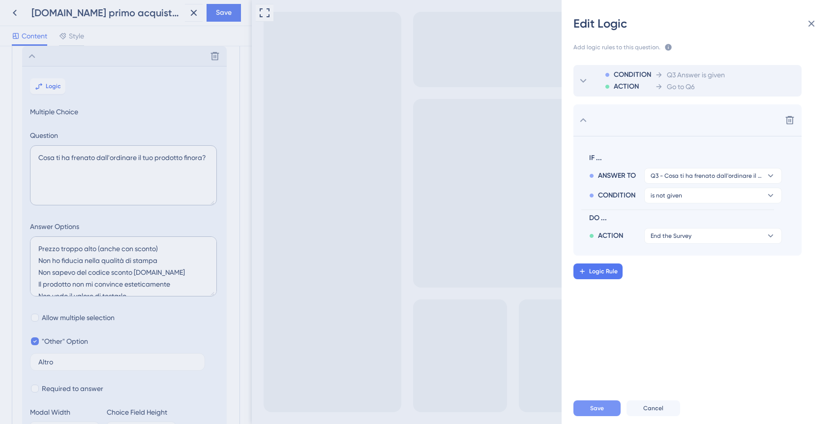
click at [594, 411] on span "Save" at bounding box center [597, 408] width 14 height 8
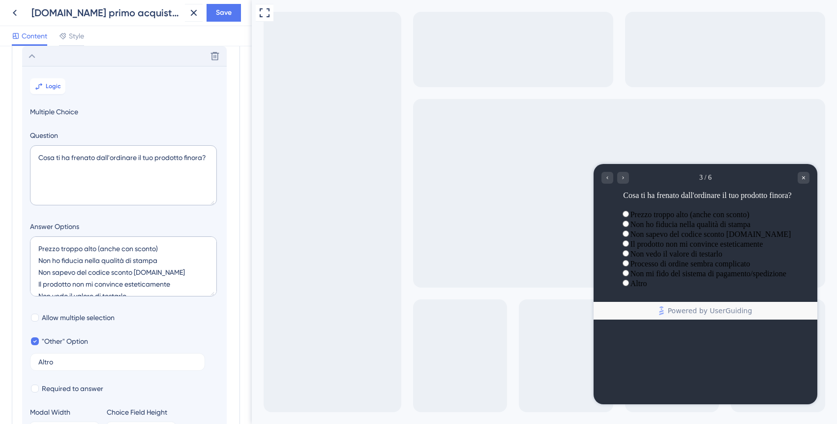
click at [32, 59] on icon at bounding box center [32, 56] width 12 height 12
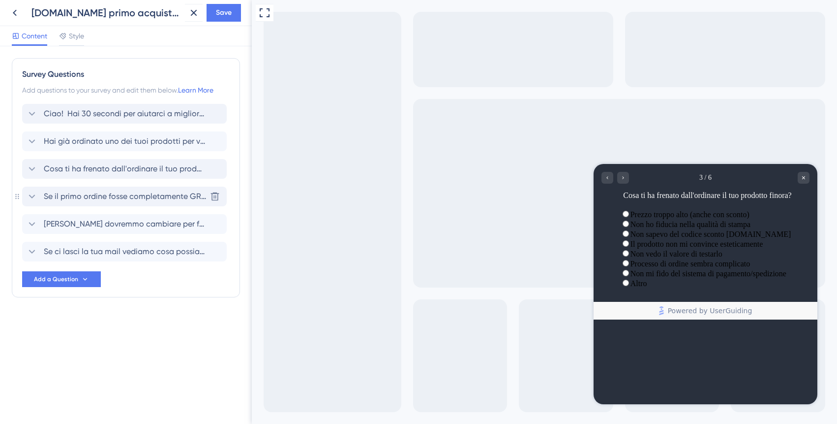
click at [71, 194] on span "Se il primo ordine fosse completamente GRATIS, lo faresti?" at bounding box center [125, 196] width 162 height 12
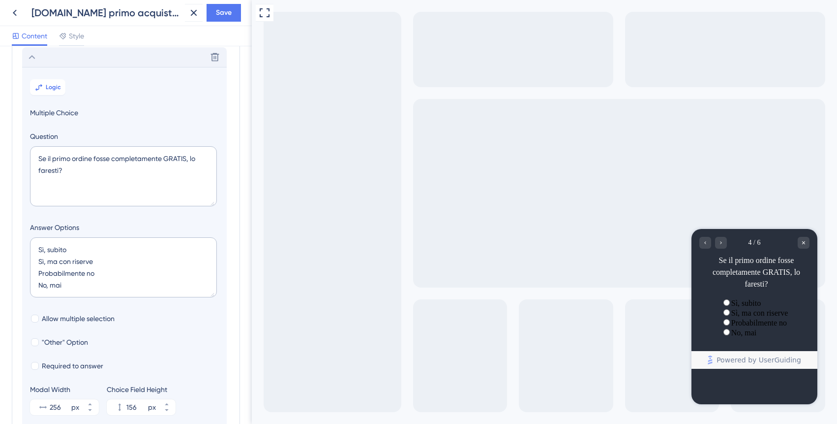
scroll to position [140, 0]
click at [47, 90] on span "Logic" at bounding box center [53, 86] width 15 height 8
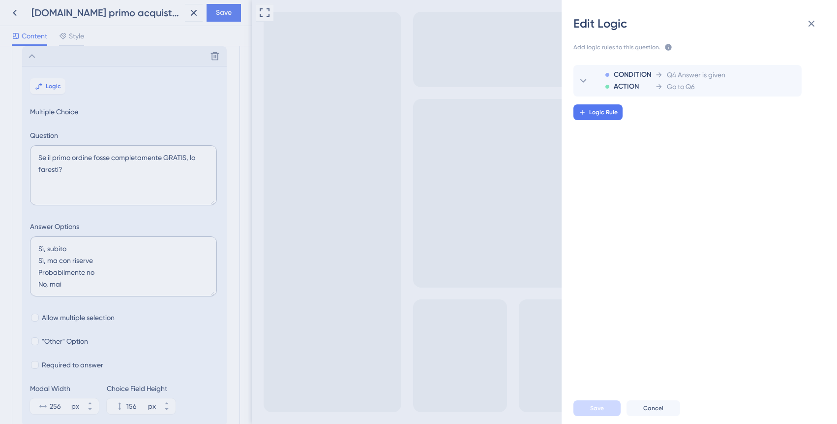
click at [29, 58] on div "Edit Logic Add logic rules to this question. The rules will apply after this qu…" at bounding box center [418, 212] width 837 height 424
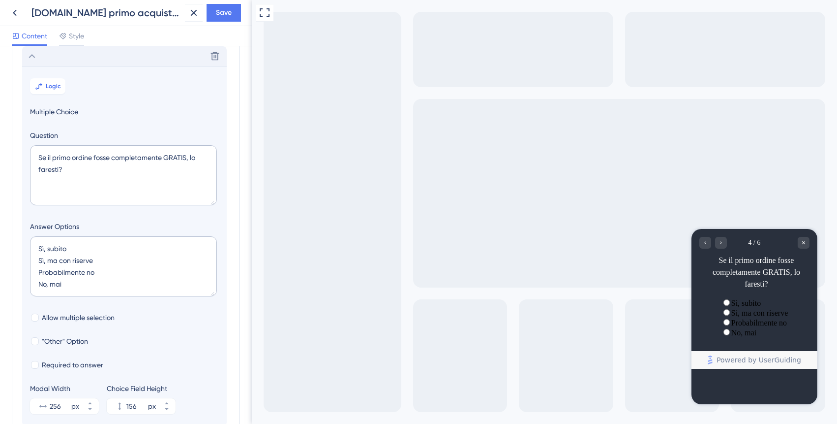
click at [31, 55] on icon at bounding box center [32, 56] width 6 height 4
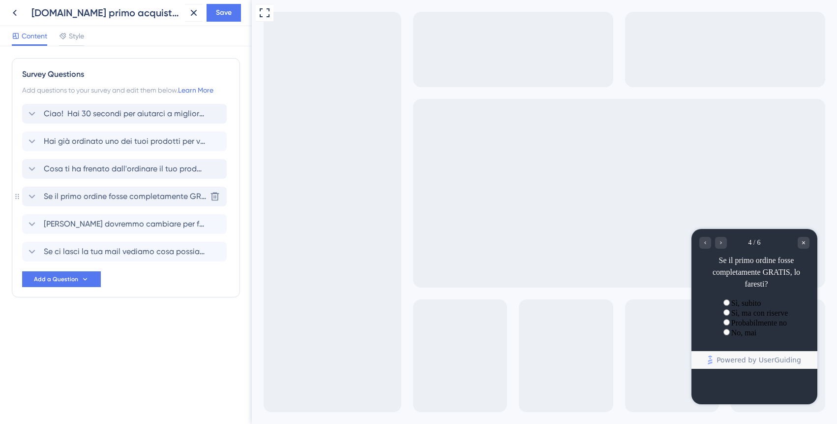
scroll to position [0, 0]
click at [84, 223] on span "[PERSON_NAME] dovremmo cambiare per farti sentire confident nell'ordinare?" at bounding box center [125, 224] width 162 height 12
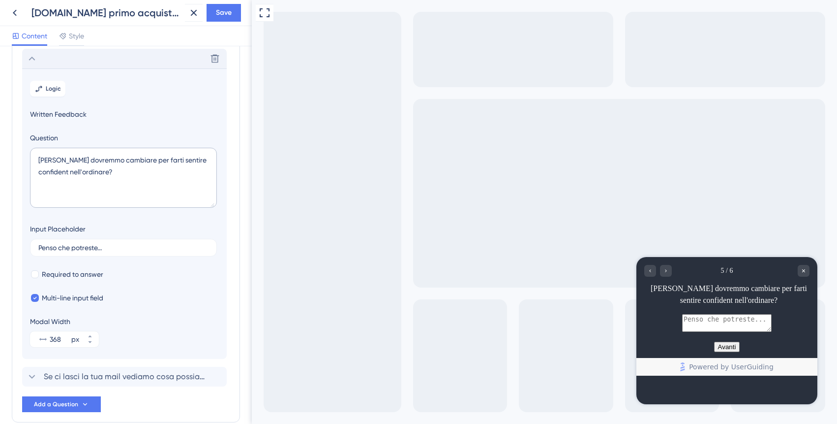
scroll to position [168, 0]
click at [51, 90] on button "Logic" at bounding box center [47, 86] width 35 height 16
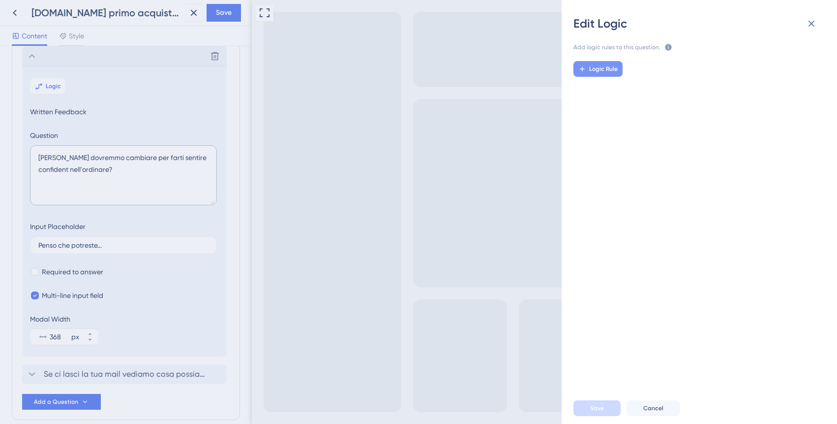
click at [605, 73] on button "Logic Rule" at bounding box center [598, 69] width 49 height 16
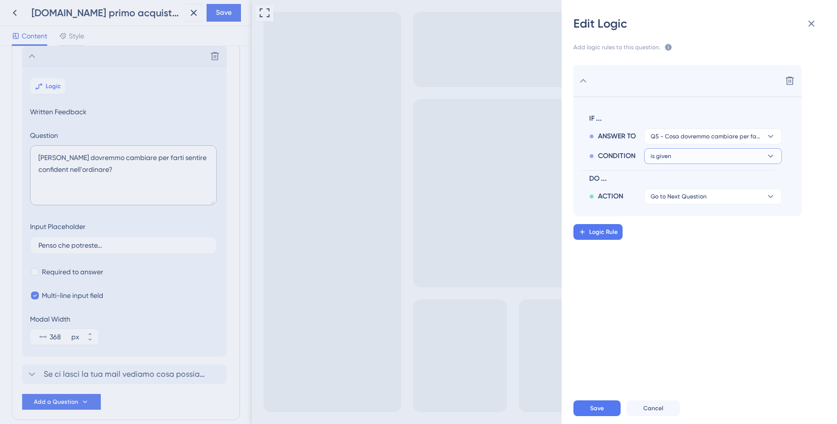
click at [692, 156] on button "is given" at bounding box center [714, 156] width 138 height 16
click at [700, 198] on span "Go to Next Question" at bounding box center [679, 196] width 56 height 8
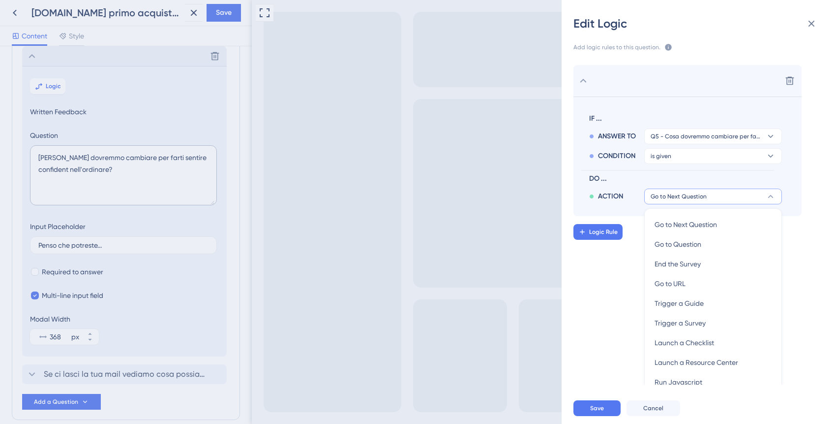
scroll to position [14, 0]
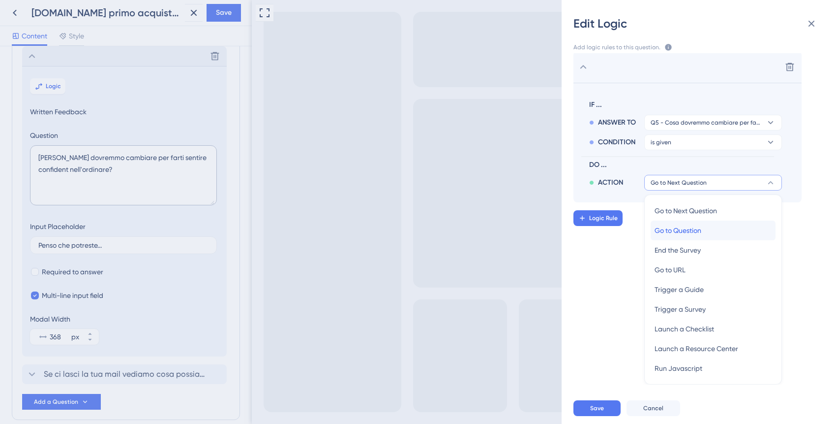
click at [678, 232] on span "Go to Question" at bounding box center [678, 230] width 47 height 12
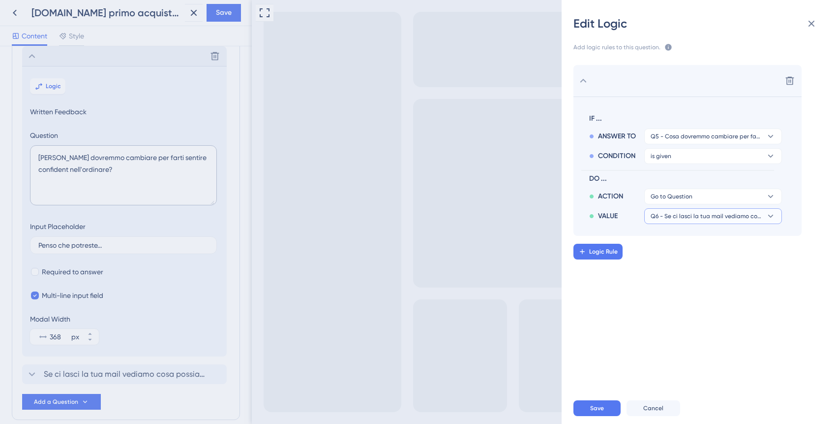
click at [688, 216] on span "Q6 - Se ci lasci la tua mail vediamo cosa possiamo fare per te" at bounding box center [706, 216] width 111 height 8
click at [636, 284] on div "Delete IF ... ANSWER TO Q5 - Cosa dovremmo cambiare per farti sentire confident…" at bounding box center [703, 218] width 291 height 331
click at [599, 406] on span "Save" at bounding box center [597, 408] width 14 height 8
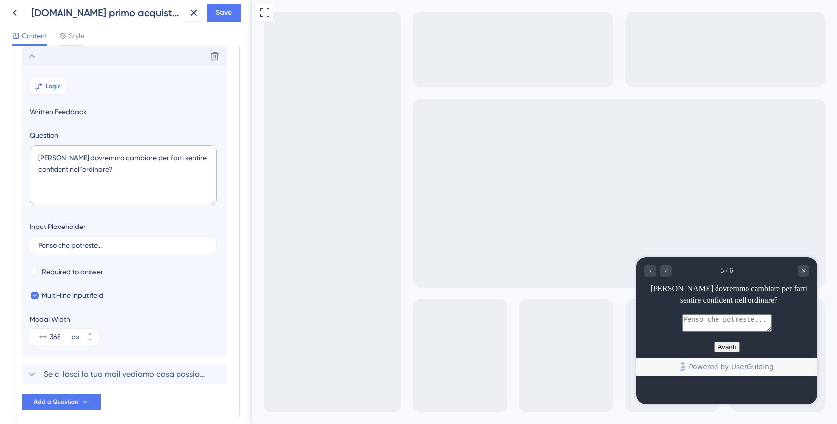
scroll to position [215, 0]
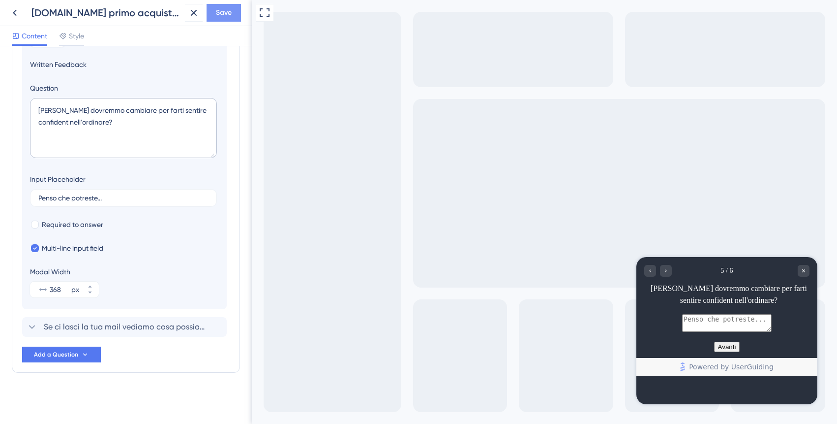
click at [228, 13] on span "Save" at bounding box center [224, 13] width 16 height 12
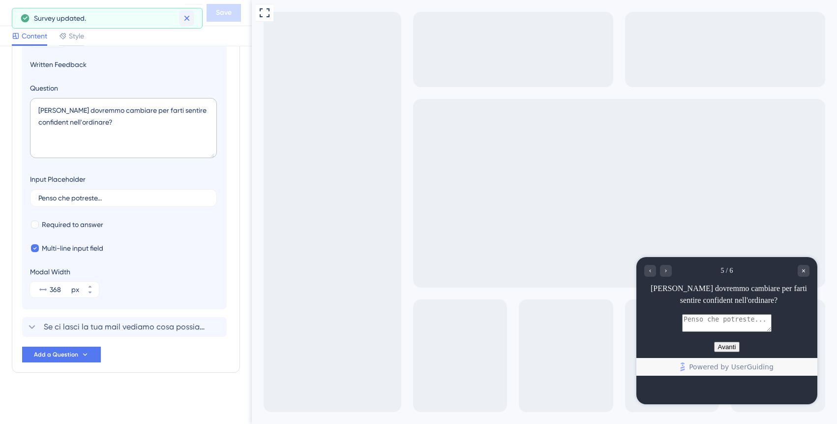
click at [189, 14] on icon at bounding box center [187, 18] width 10 height 10
click at [18, 9] on icon at bounding box center [15, 13] width 12 height 12
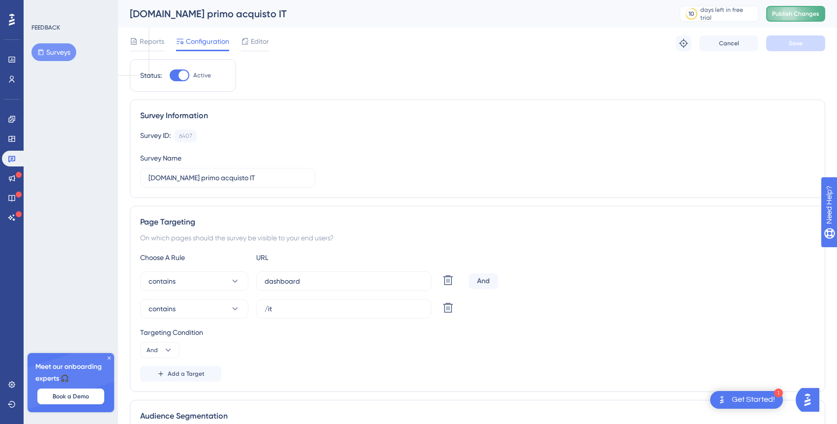
click at [797, 19] on button "Publish Changes" at bounding box center [796, 14] width 59 height 16
